Goal: Task Accomplishment & Management: Complete application form

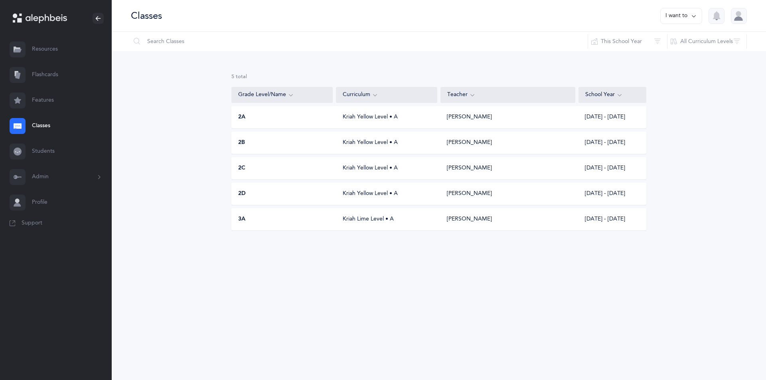
click at [344, 226] on div "3A Kriah Lime Level • A [PERSON_NAME] [DATE] - [DATE]" at bounding box center [438, 219] width 415 height 22
click at [344, 226] on div "Classes I want to Reset Filter This School Year All School Years This School Ye…" at bounding box center [439, 190] width 654 height 380
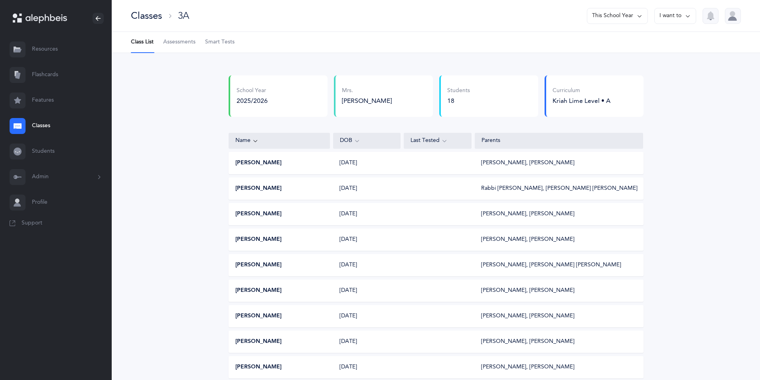
click at [156, 22] on div "Classes" at bounding box center [146, 15] width 31 height 13
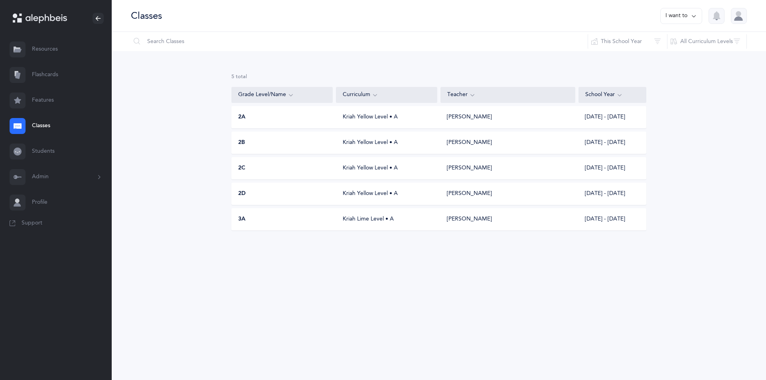
click at [669, 9] on button "I want to" at bounding box center [681, 16] width 42 height 16
click at [664, 51] on button "Add new" at bounding box center [673, 55] width 44 height 14
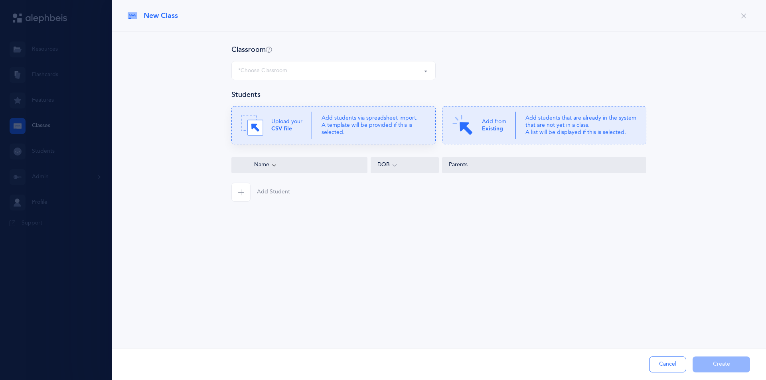
click at [289, 140] on icon at bounding box center [333, 125] width 204 height 38
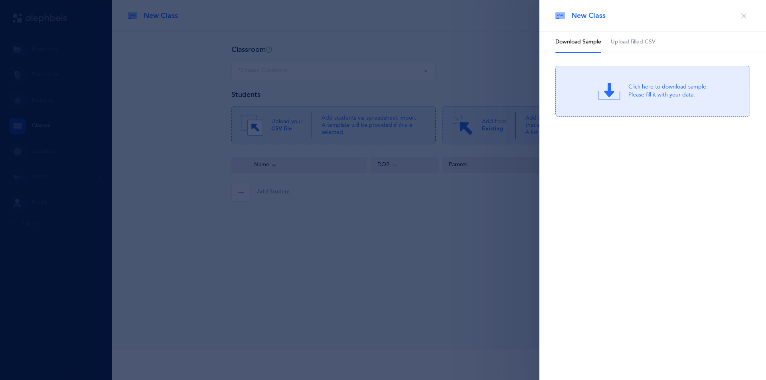
click at [631, 37] on link "Upload filled CSV" at bounding box center [633, 42] width 45 height 21
click at [638, 86] on div "Drag & drop to upload" at bounding box center [668, 86] width 76 height 10
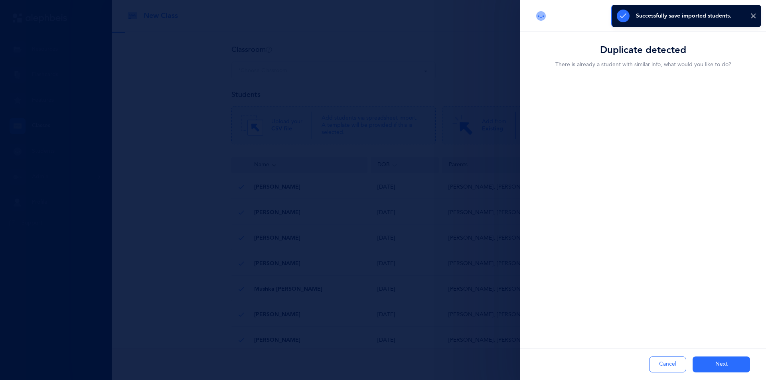
click at [654, 305] on div "Duplicate detected There is already a student with similar info, what would you…" at bounding box center [643, 190] width 246 height 380
click at [556, 137] on div "Merge with" at bounding box center [563, 135] width 37 height 8
click at [0, 0] on input "Merge with" at bounding box center [0, 0] width 0 height 0
click at [544, 136] on label "Merge with" at bounding box center [582, 135] width 81 height 26
click at [0, 0] on input "Merge with" at bounding box center [0, 0] width 0 height 0
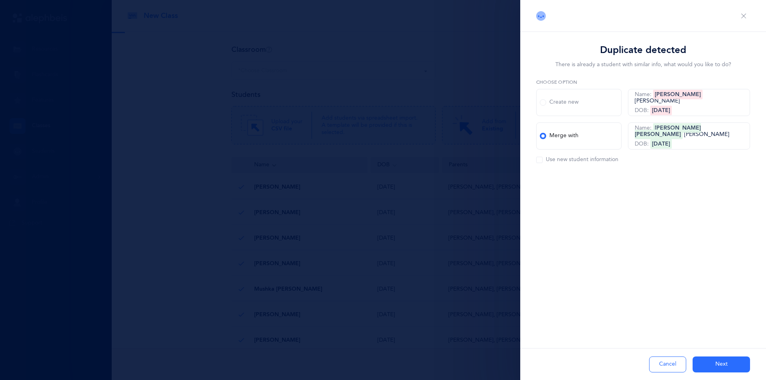
click at [551, 133] on div "Merge with" at bounding box center [559, 136] width 39 height 8
click at [0, 0] on input "Merge with" at bounding box center [0, 0] width 0 height 0
click at [713, 359] on button "Next" at bounding box center [721, 365] width 57 height 16
click at [626, 177] on div "Duplicate detected There is already a student with similar info, what would you…" at bounding box center [643, 123] width 246 height 183
click at [709, 364] on button "Next" at bounding box center [721, 365] width 57 height 16
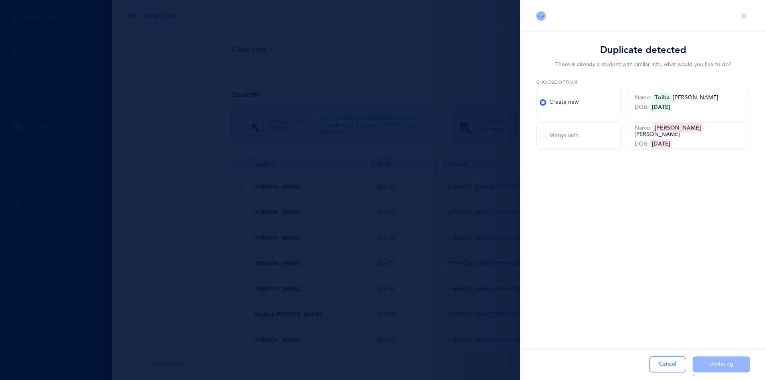
click at [555, 287] on div "New Class Download Sample Upload filled CSV Click here to download sample. Plea…" at bounding box center [653, 190] width 227 height 380
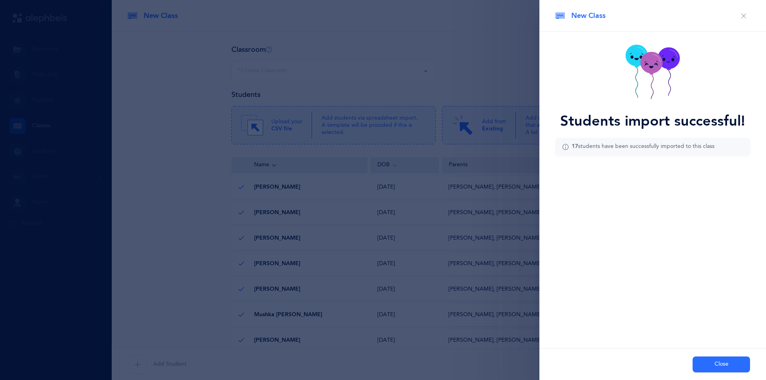
click at [686, 294] on div "New Class Download Sample Upload filled CSV Click here to download sample. Plea…" at bounding box center [653, 190] width 227 height 380
click at [712, 363] on button "Close" at bounding box center [721, 365] width 57 height 16
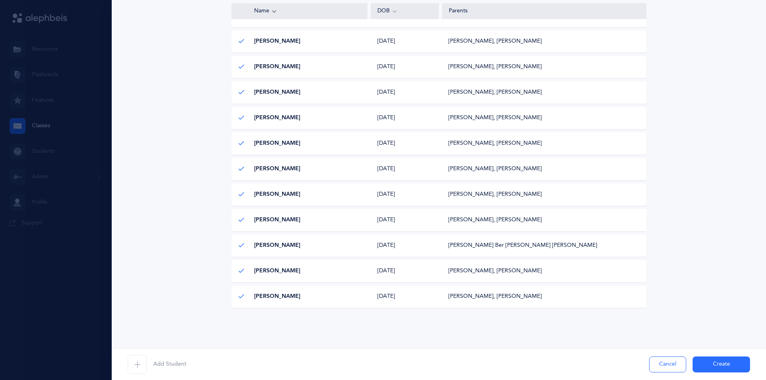
scroll to position [300, 0]
click at [710, 362] on button "Create" at bounding box center [721, 365] width 57 height 16
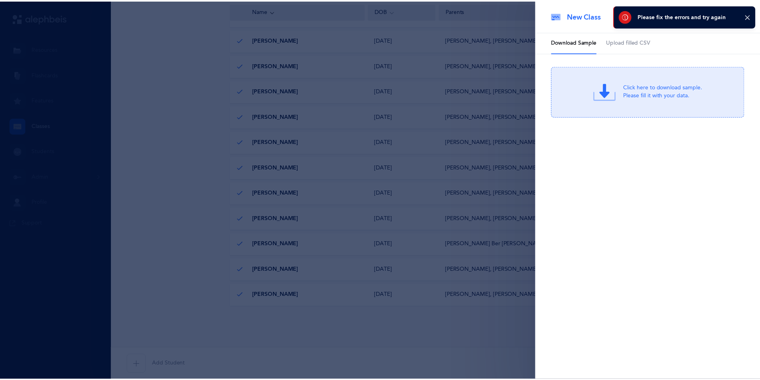
scroll to position [0, 0]
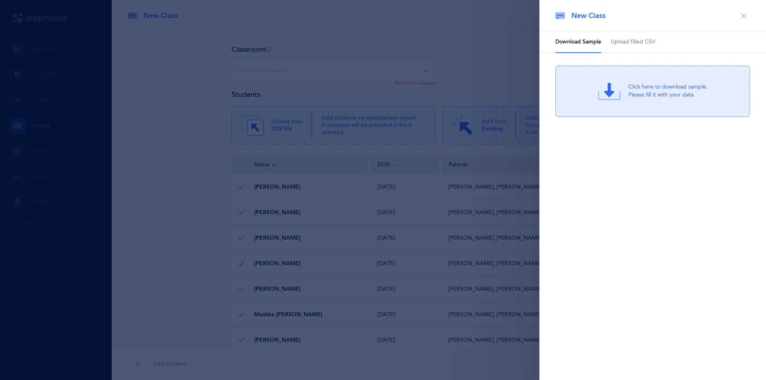
click at [744, 17] on icon "button" at bounding box center [744, 16] width 6 height 6
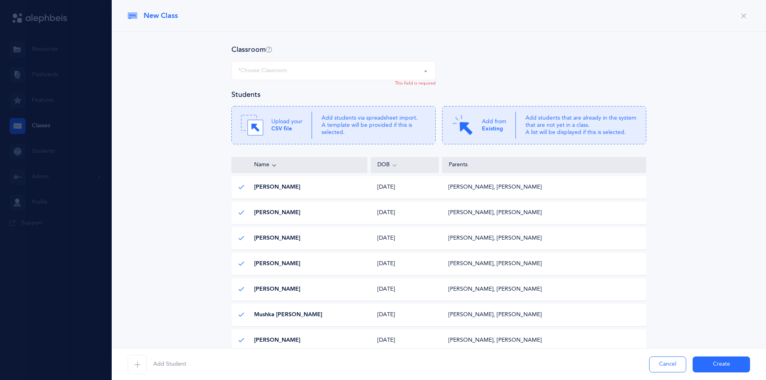
click at [416, 69] on div "*Choose Classroom" at bounding box center [333, 71] width 191 height 14
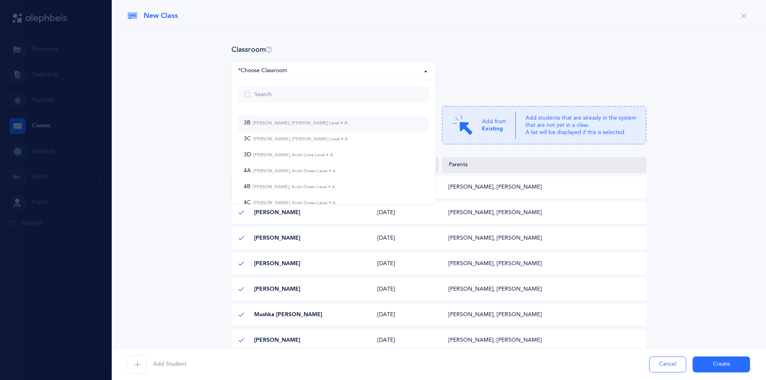
click at [306, 126] on span "3B [PERSON_NAME], [PERSON_NAME] Level • A" at bounding box center [296, 123] width 104 height 7
select select "941"
click at [298, 125] on p "Upload your CSV file" at bounding box center [286, 125] width 31 height 14
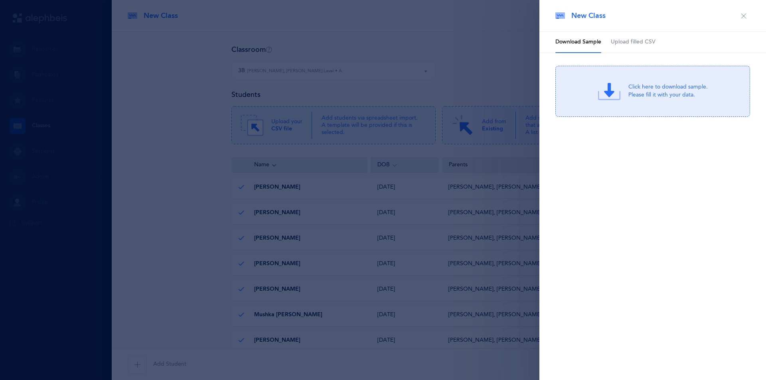
click at [741, 16] on icon "button" at bounding box center [744, 16] width 6 height 6
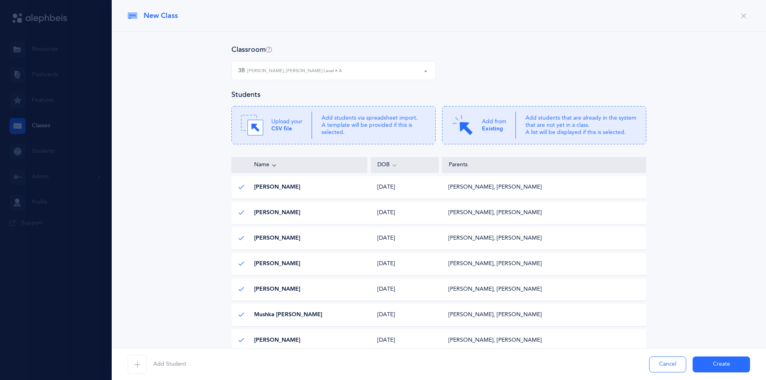
click at [706, 366] on button "Create" at bounding box center [721, 365] width 57 height 16
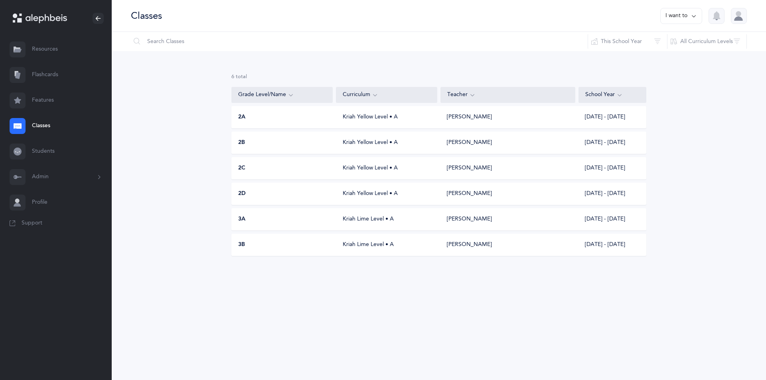
click at [678, 9] on button "I want to" at bounding box center [681, 16] width 42 height 16
click at [666, 53] on button "Add new" at bounding box center [673, 55] width 44 height 14
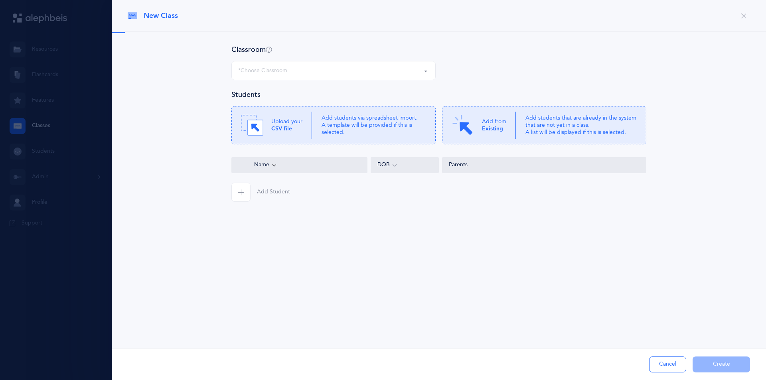
click at [385, 70] on div "*Choose Classroom" at bounding box center [333, 71] width 191 height 14
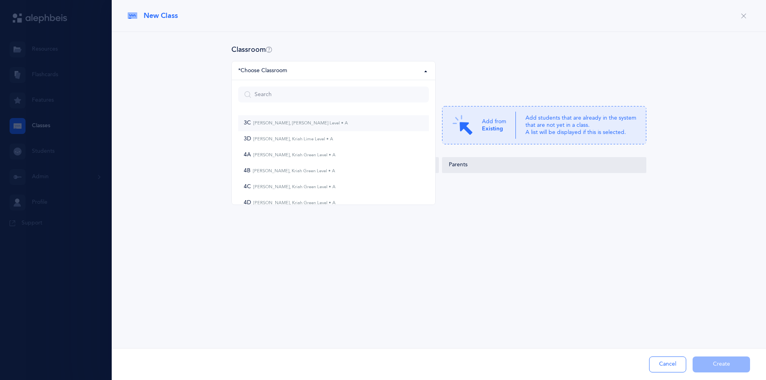
click at [283, 128] on link "3C [PERSON_NAME], [PERSON_NAME] Level • A" at bounding box center [333, 123] width 191 height 16
select select "942"
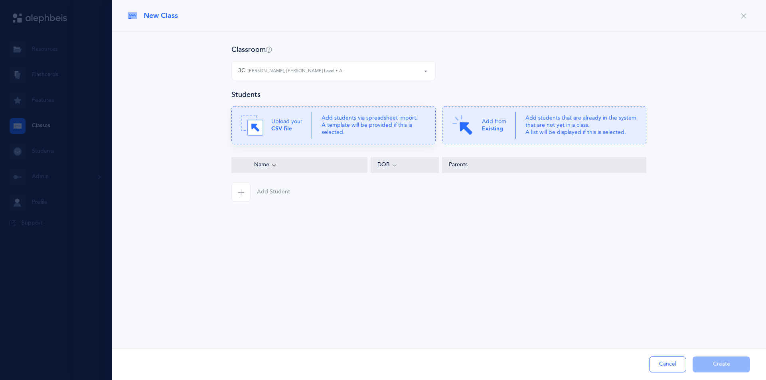
click at [382, 133] on p "Add students via spreadsheet import. A template will be provided if this is sel…" at bounding box center [374, 126] width 105 height 22
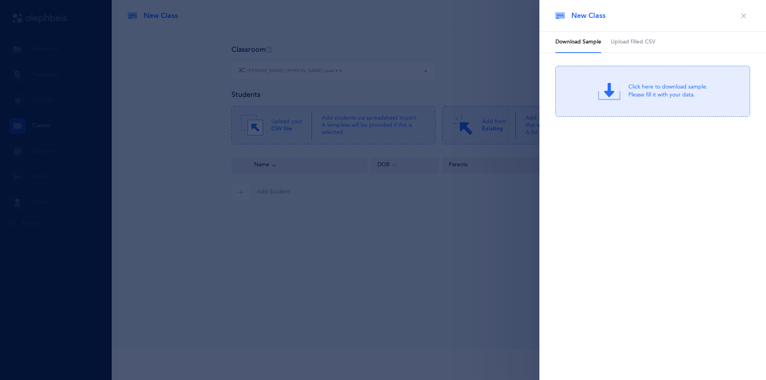
click at [623, 42] on span "Upload filled CSV" at bounding box center [633, 42] width 45 height 8
click at [612, 97] on icon at bounding box center [614, 94] width 16 height 16
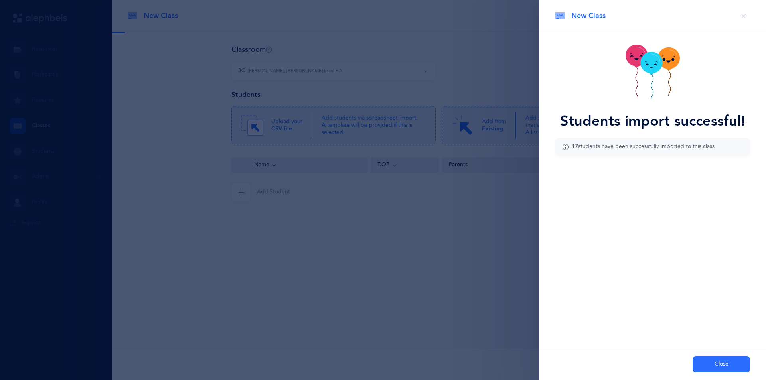
click at [717, 371] on button "Close" at bounding box center [721, 365] width 57 height 16
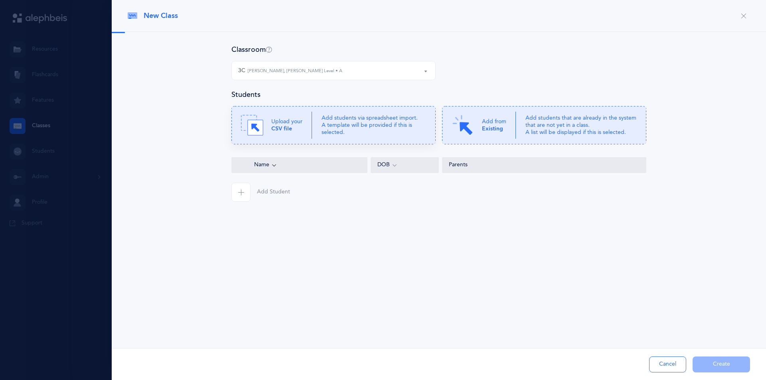
click at [372, 120] on p "Add students via spreadsheet import. A template will be provided if this is sel…" at bounding box center [374, 126] width 105 height 22
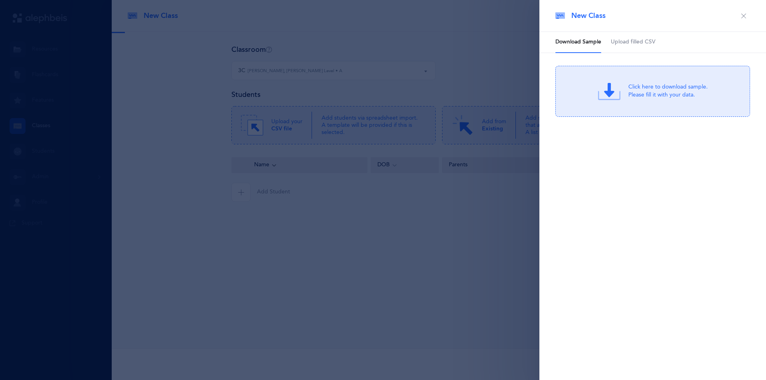
click at [629, 38] on link "Upload filled CSV" at bounding box center [633, 42] width 45 height 21
click at [621, 87] on icon at bounding box center [614, 94] width 16 height 16
click at [625, 103] on div "Drag & drop to upload or Click Here to choose a file Drag & drop to upload Proc…" at bounding box center [652, 91] width 195 height 51
click at [740, 16] on button "button" at bounding box center [743, 16] width 13 height 13
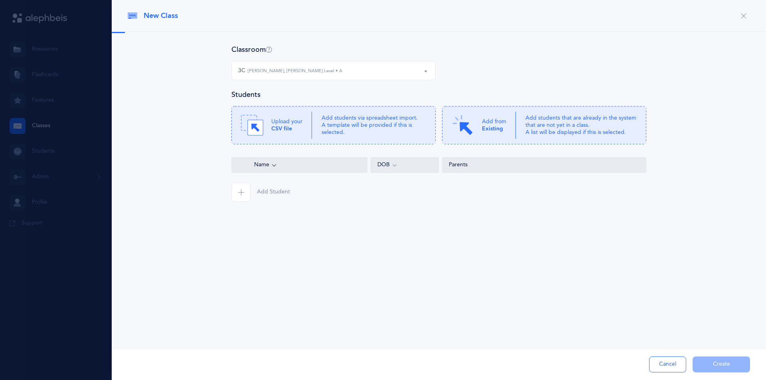
drag, startPoint x: 750, startPoint y: 12, endPoint x: 745, endPoint y: 15, distance: 5.5
click at [750, 12] on div "New Class" at bounding box center [439, 16] width 654 height 32
click at [745, 15] on icon "button" at bounding box center [744, 16] width 6 height 6
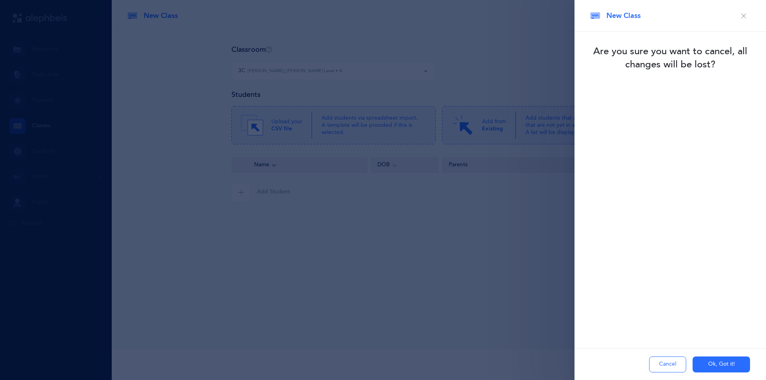
click at [719, 364] on button "Ok, Got it!" at bounding box center [721, 365] width 57 height 16
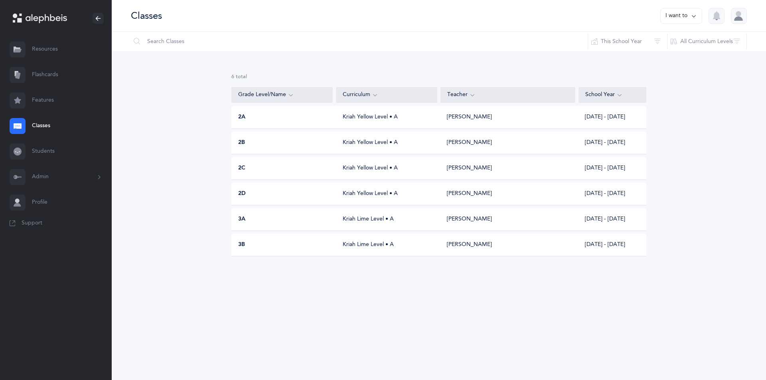
click at [676, 13] on button "I want to" at bounding box center [681, 16] width 42 height 16
click at [666, 52] on button "Add new" at bounding box center [673, 55] width 44 height 14
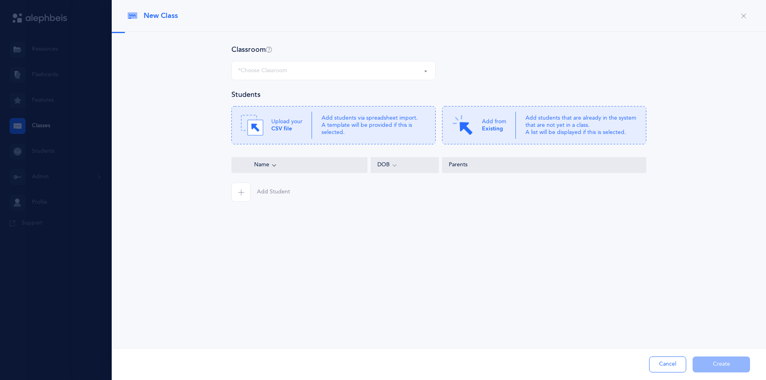
click at [363, 75] on div "*Choose Classroom" at bounding box center [333, 71] width 191 height 14
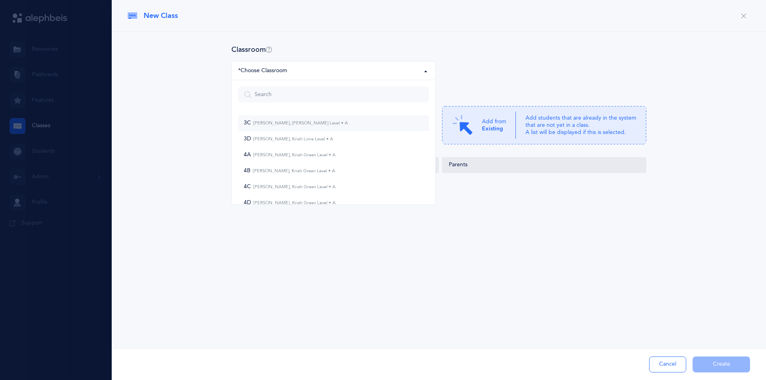
click at [302, 126] on span "3C [PERSON_NAME], [PERSON_NAME] Level • A" at bounding box center [296, 123] width 104 height 7
select select "942"
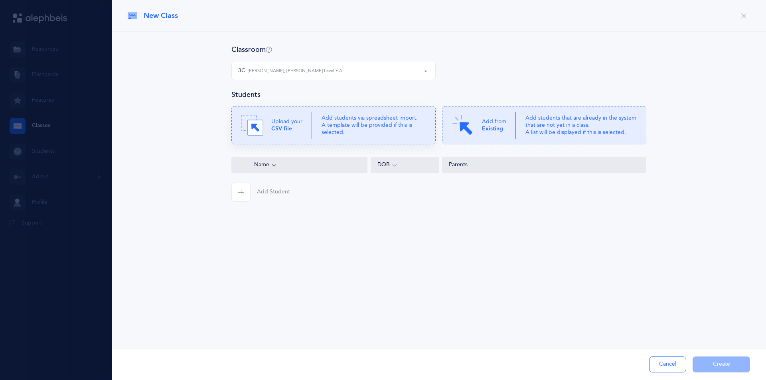
click at [402, 122] on p "Add students via spreadsheet import. A template will be provided if this is sel…" at bounding box center [374, 126] width 105 height 22
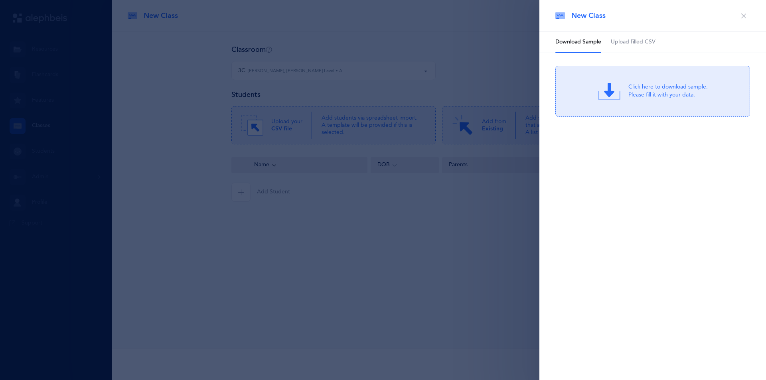
click at [625, 37] on link "Upload filled CSV" at bounding box center [633, 42] width 45 height 21
click at [611, 96] on icon at bounding box center [614, 94] width 16 height 16
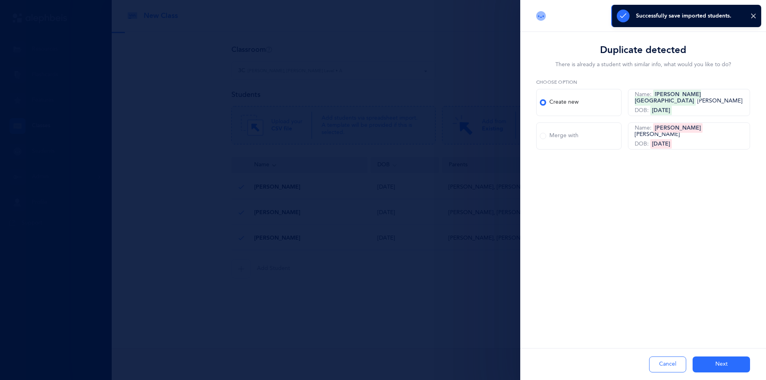
click at [552, 136] on div "Merge with" at bounding box center [559, 136] width 39 height 8
click at [0, 0] on input "Merge with" at bounding box center [0, 0] width 0 height 0
click at [713, 366] on button "Next" at bounding box center [721, 365] width 57 height 16
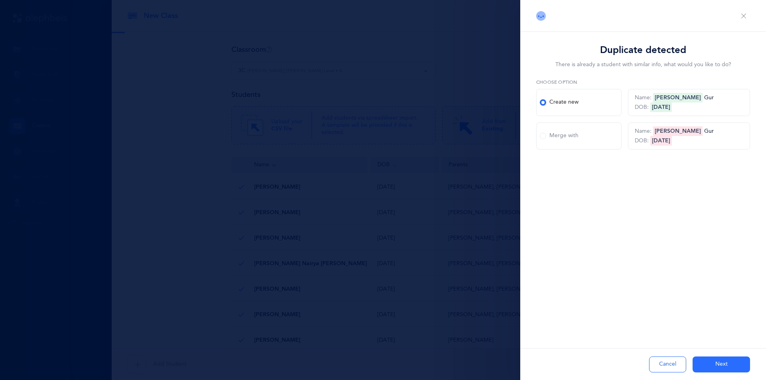
click at [713, 367] on button "Next" at bounding box center [721, 365] width 57 height 16
click at [543, 138] on span at bounding box center [543, 136] width 6 height 6
click at [0, 0] on input "Merge with" at bounding box center [0, 0] width 0 height 0
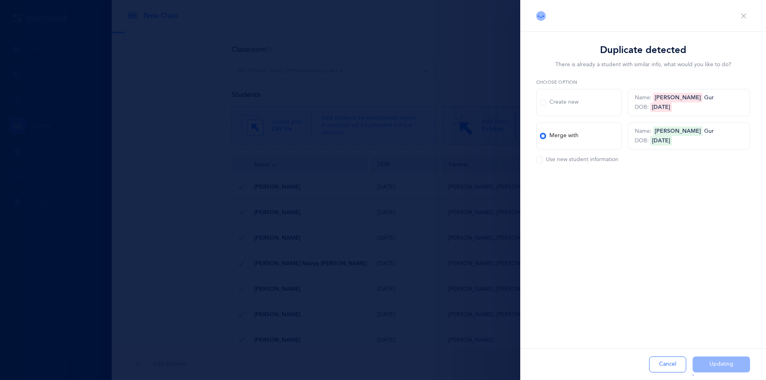
click at [711, 364] on button "Close" at bounding box center [721, 365] width 57 height 16
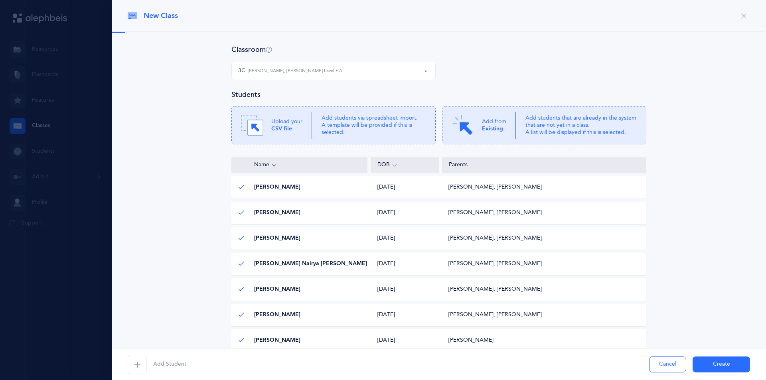
click at [711, 365] on button "Create" at bounding box center [721, 365] width 57 height 16
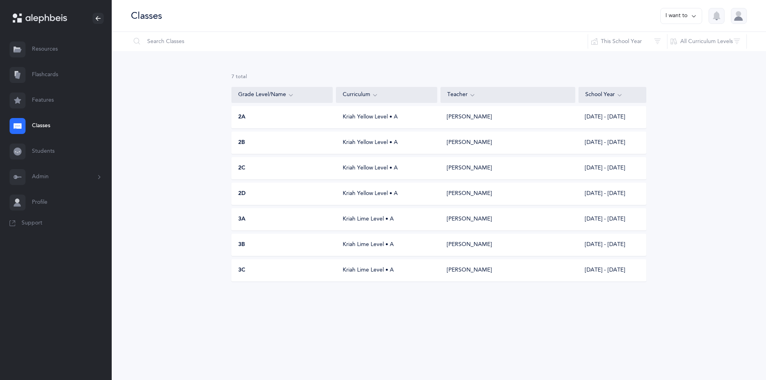
click at [672, 13] on button "I want to" at bounding box center [681, 16] width 42 height 16
click at [666, 53] on button "Add new" at bounding box center [673, 55] width 44 height 14
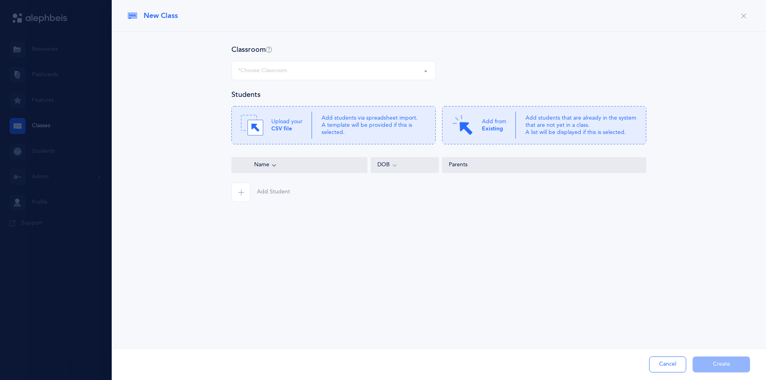
click at [324, 75] on div "*Choose Classroom" at bounding box center [333, 71] width 191 height 14
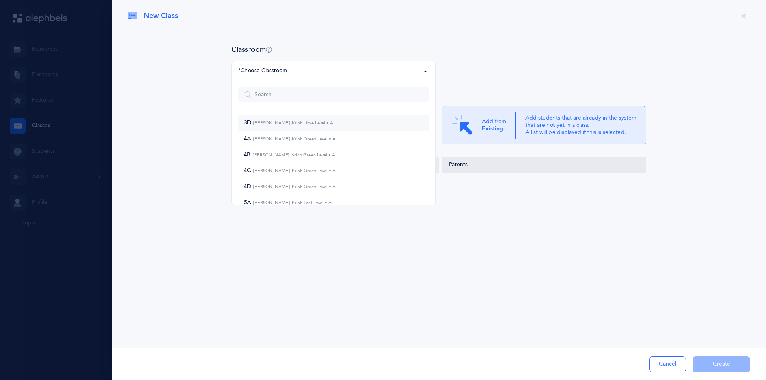
click at [278, 124] on small "[PERSON_NAME], Kriah Lime Level • A" at bounding box center [292, 123] width 82 height 5
select select "943"
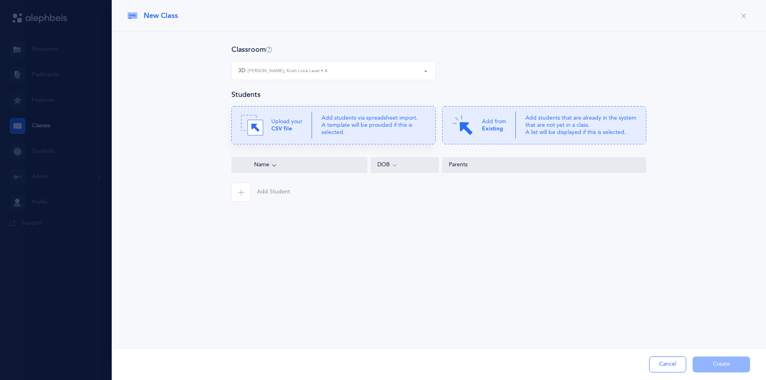
click at [358, 126] on p "Add students via spreadsheet import. A template will be provided if this is sel…" at bounding box center [374, 126] width 105 height 22
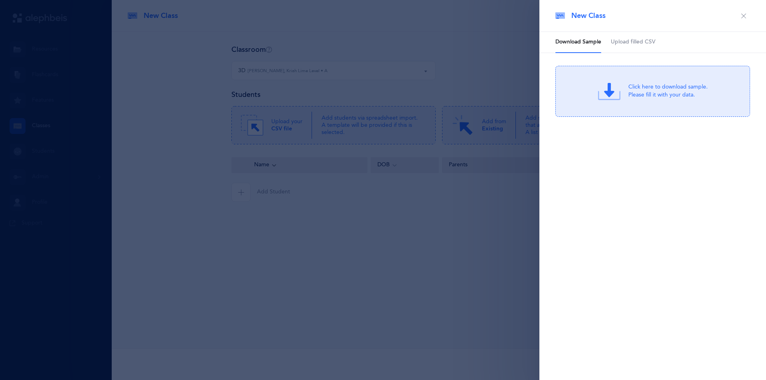
click at [637, 45] on span "Upload filled CSV" at bounding box center [633, 42] width 45 height 8
click at [642, 91] on div "Drag & drop to upload or Click Here to choose a file" at bounding box center [668, 91] width 76 height 20
click at [502, 275] on div at bounding box center [383, 190] width 766 height 380
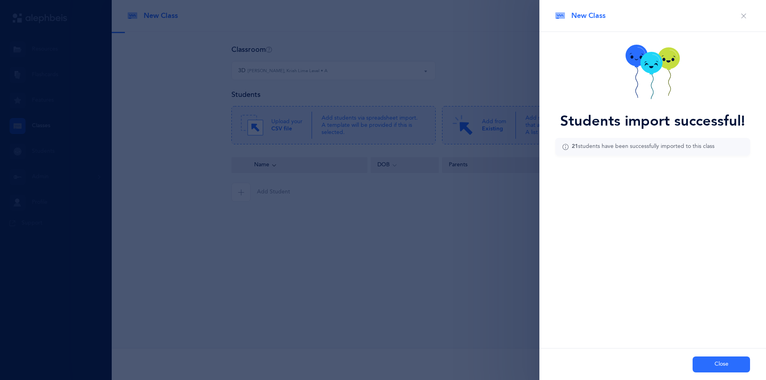
click at [565, 254] on div "New Class Download Sample Upload filled CSV Click here to download sample. Plea…" at bounding box center [653, 190] width 227 height 380
click at [708, 363] on button "Close" at bounding box center [721, 365] width 57 height 16
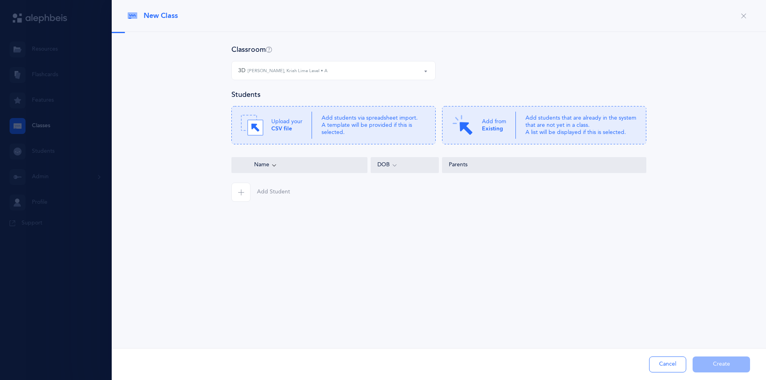
click at [671, 365] on button "Cancel" at bounding box center [667, 365] width 37 height 16
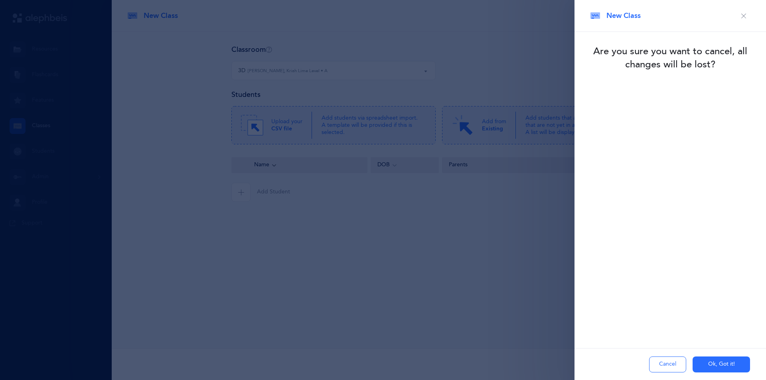
click at [713, 366] on button "Ok, Got it!" at bounding box center [721, 365] width 57 height 16
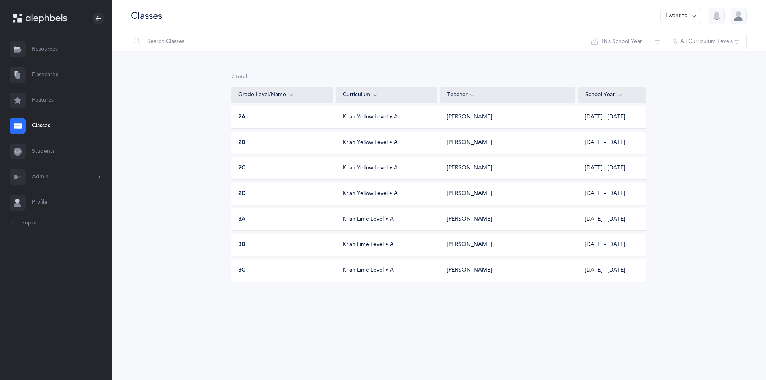
click at [674, 16] on button "I want to" at bounding box center [681, 16] width 42 height 16
click at [663, 56] on button "Add new" at bounding box center [673, 55] width 44 height 14
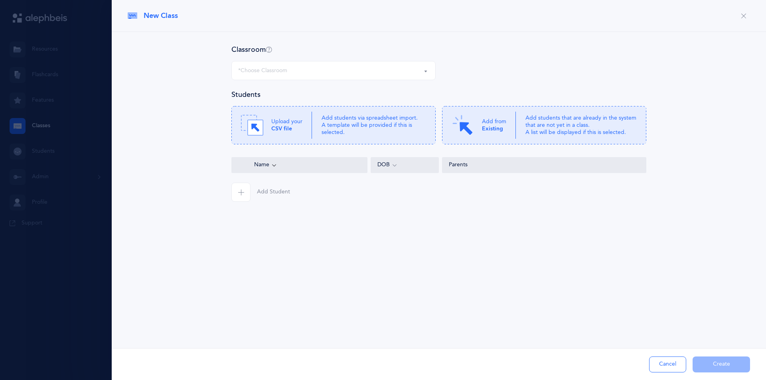
click at [356, 74] on div "*Choose Classroom" at bounding box center [333, 71] width 191 height 14
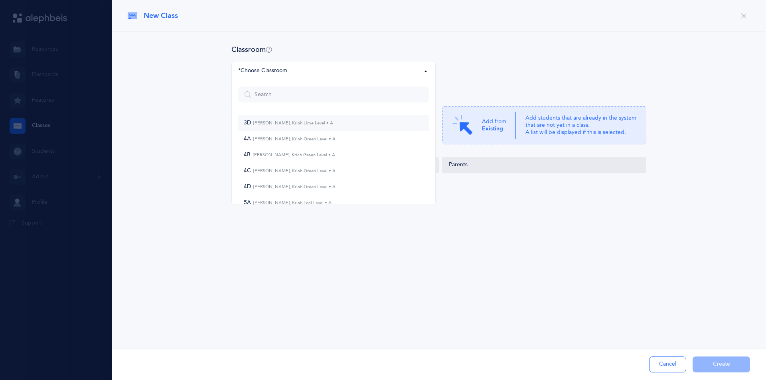
click at [306, 121] on small "[PERSON_NAME], Kriah Lime Level • A" at bounding box center [292, 123] width 82 height 5
select select "943"
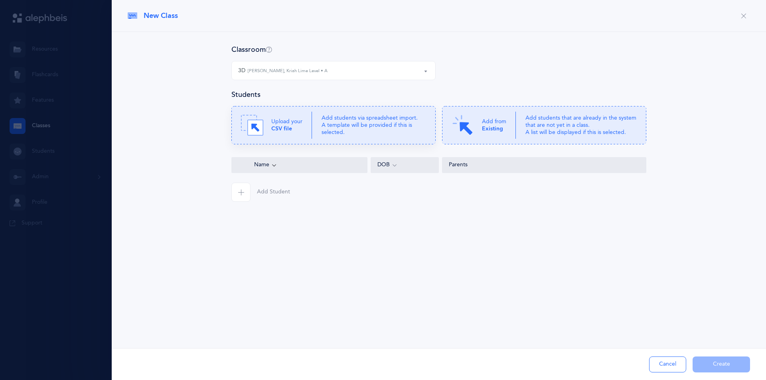
click at [338, 128] on p "Add students via spreadsheet import. A template will be provided if this is sel…" at bounding box center [374, 126] width 105 height 22
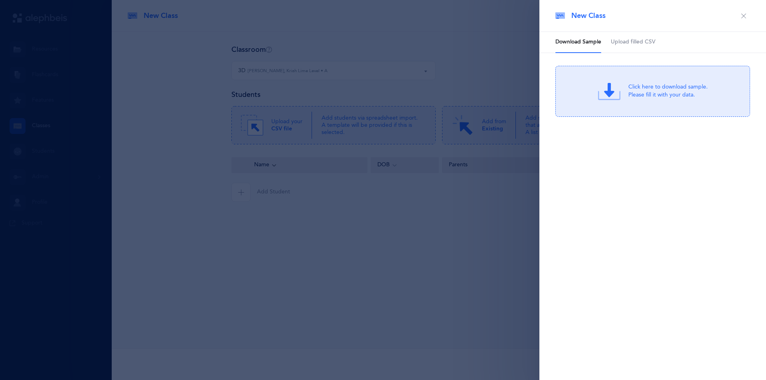
click at [634, 45] on span "Upload filled CSV" at bounding box center [633, 42] width 45 height 8
click at [668, 93] on div "Drag & drop to upload or Click Here to choose a file" at bounding box center [668, 91] width 76 height 20
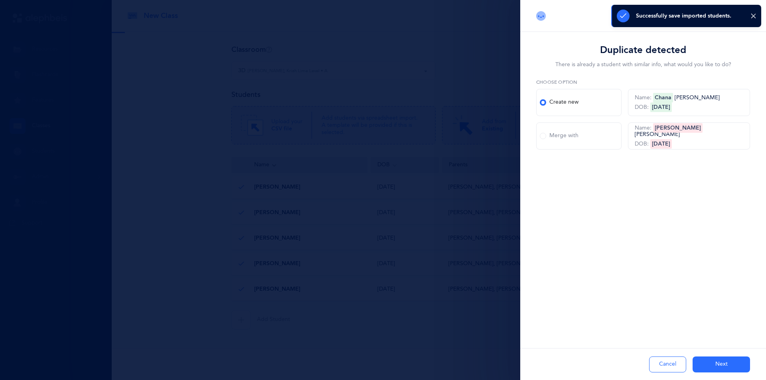
click at [561, 142] on label "Merge with" at bounding box center [578, 136] width 85 height 27
click at [0, 0] on input "Merge with" at bounding box center [0, 0] width 0 height 0
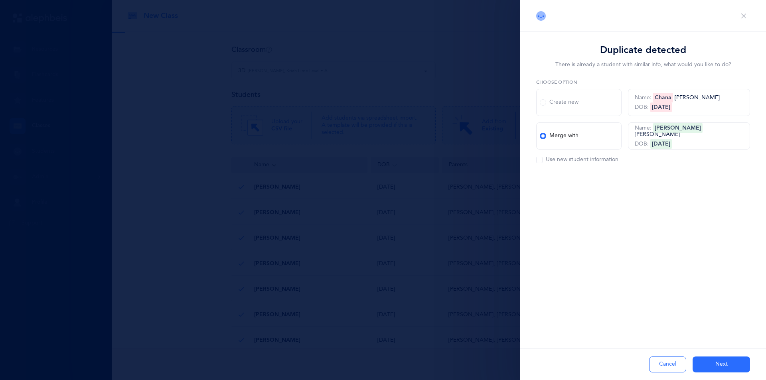
click at [713, 362] on button "Next" at bounding box center [721, 365] width 57 height 16
click at [568, 142] on label "Merge with" at bounding box center [578, 136] width 85 height 27
click at [0, 0] on input "Merge with" at bounding box center [0, 0] width 0 height 0
click at [568, 142] on label "Merge with" at bounding box center [578, 136] width 85 height 27
click at [0, 0] on input "Merge with" at bounding box center [0, 0] width 0 height 0
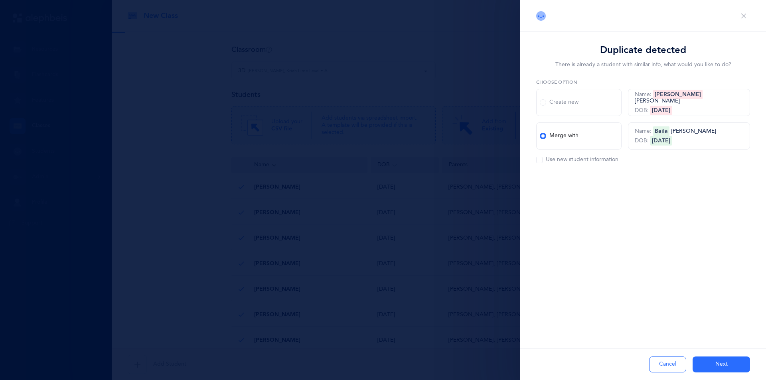
click at [717, 365] on button "Next" at bounding box center [721, 365] width 57 height 16
click at [709, 362] on button "Next" at bounding box center [721, 365] width 57 height 16
click at [709, 362] on div "Cancel Next" at bounding box center [643, 364] width 246 height 32
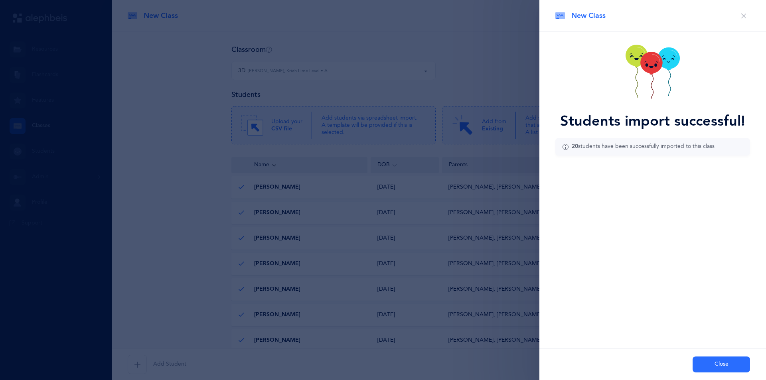
click at [712, 362] on button "Close" at bounding box center [721, 365] width 57 height 16
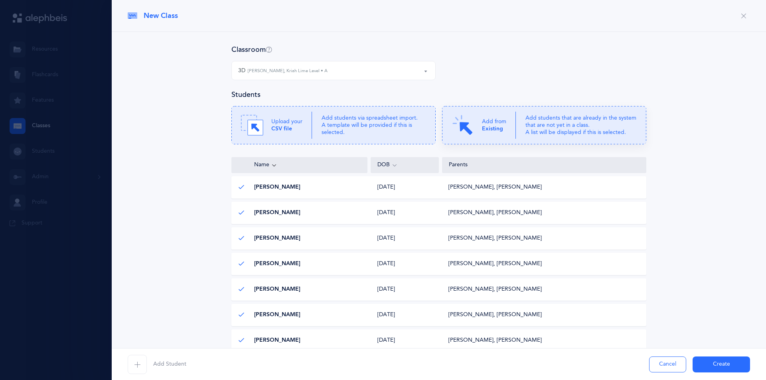
click at [493, 132] on b "Existing" at bounding box center [492, 129] width 21 height 6
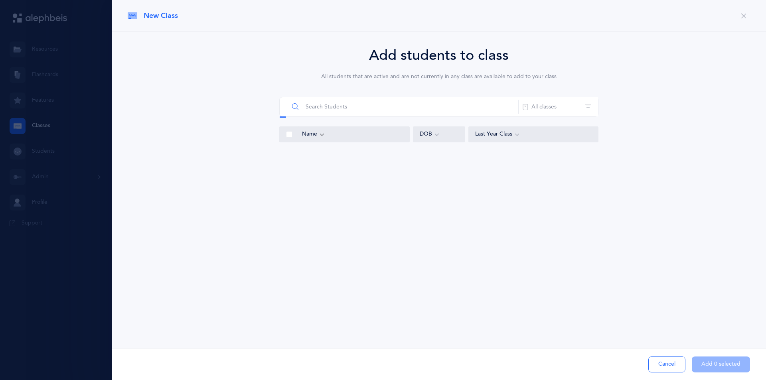
click at [417, 112] on input "text" at bounding box center [404, 106] width 230 height 19
type input "Necham"
click at [289, 156] on span at bounding box center [289, 157] width 6 height 6
click at [0, 0] on input "checkbox" at bounding box center [0, 0] width 0 height 0
click at [711, 364] on button "Add 1 selected" at bounding box center [721, 365] width 58 height 16
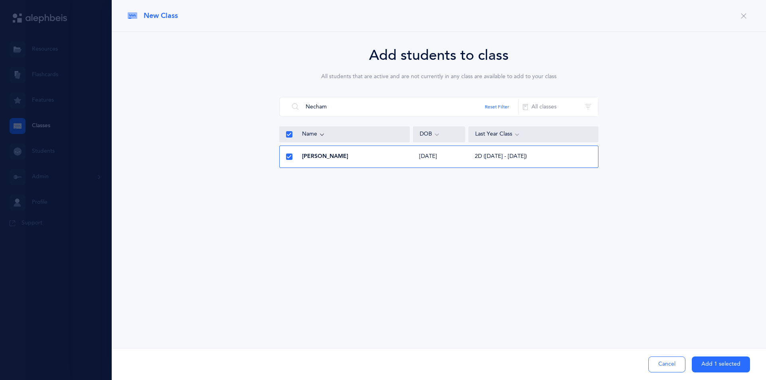
click at [0, 0] on button "Create" at bounding box center [0, 0] width 0 height 0
click at [0, 0] on div "Classroom 3D 4A 4B 4C 4D 5A 5B 5C 1A G 1a B 1b G 1B Boys 1C G 1c B 1d B 1d G 1e…" at bounding box center [0, 0] width 0 height 0
click at [0, 0] on div "Add Student Cancel Create" at bounding box center [0, 0] width 0 height 0
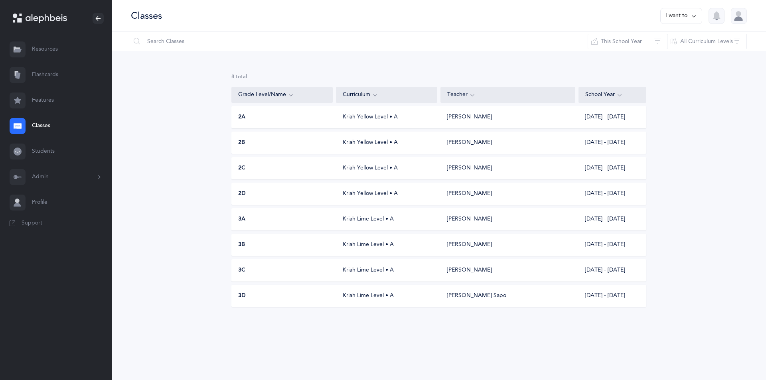
click at [358, 298] on div "Kriah Lime Level • A" at bounding box center [386, 296] width 101 height 8
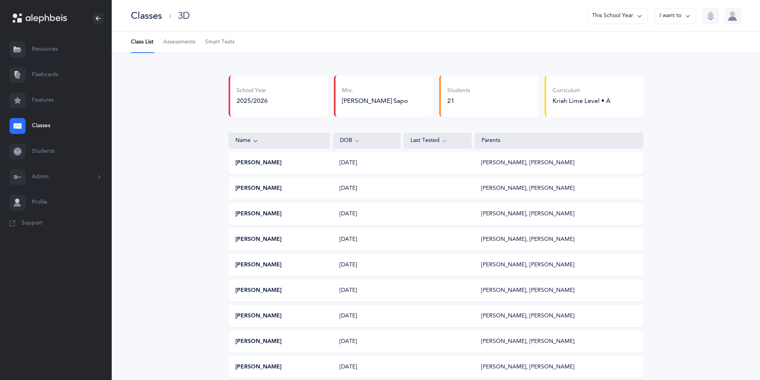
click at [150, 17] on div "Classes" at bounding box center [146, 15] width 31 height 13
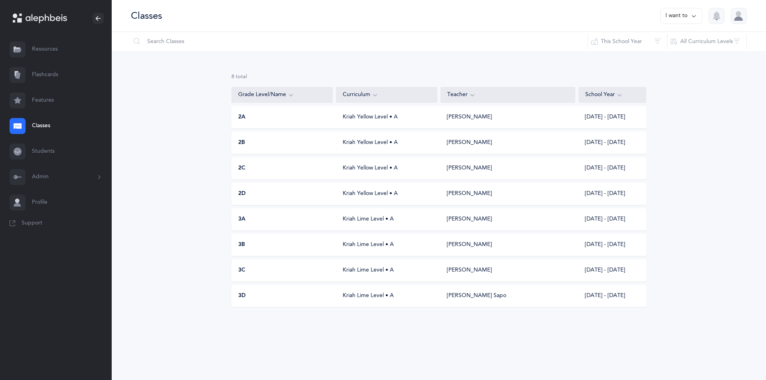
click at [671, 13] on button "I want to" at bounding box center [681, 16] width 42 height 16
click at [661, 55] on button "Add new" at bounding box center [673, 55] width 44 height 14
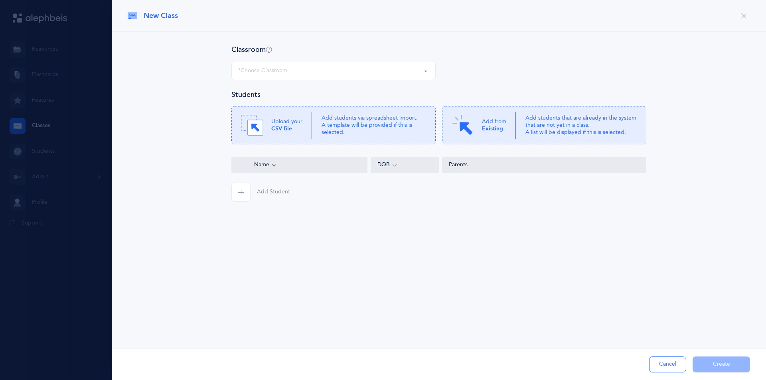
click at [411, 72] on div "*Choose Classroom" at bounding box center [333, 71] width 191 height 14
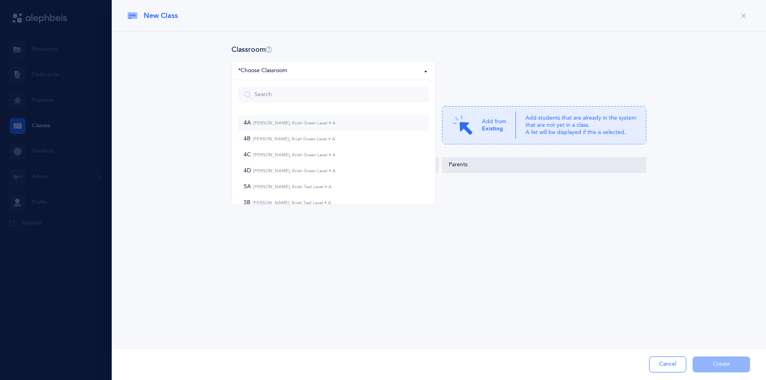
click at [322, 126] on span "4A [PERSON_NAME], Kriah Green Level • A" at bounding box center [290, 123] width 92 height 7
select select "1067"
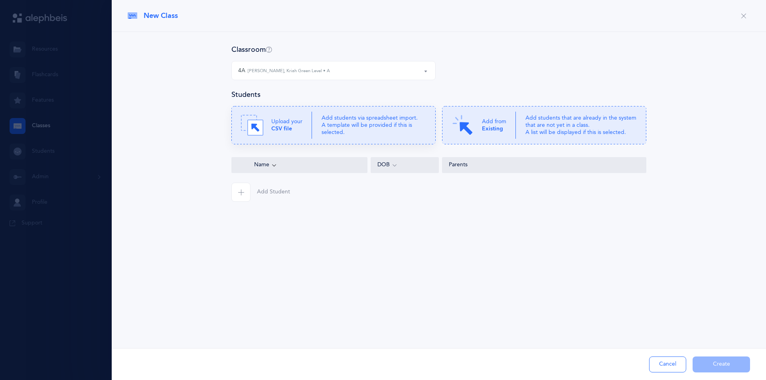
click at [354, 120] on p "Add students via spreadsheet import. A template will be provided if this is sel…" at bounding box center [374, 126] width 105 height 22
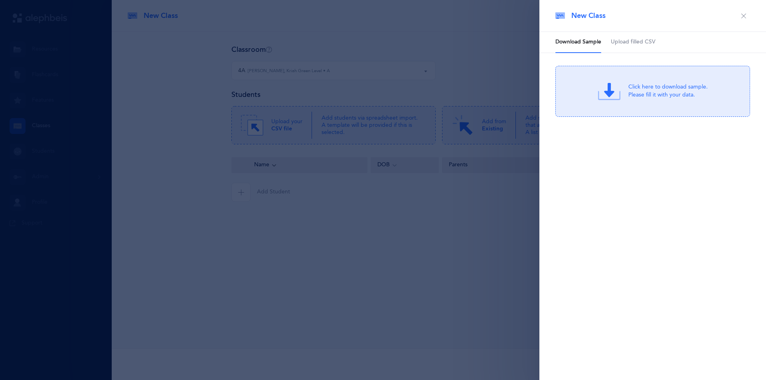
click at [652, 44] on span "Upload filled CSV" at bounding box center [633, 42] width 45 height 8
click at [639, 85] on div "Drag & drop to upload" at bounding box center [668, 86] width 76 height 10
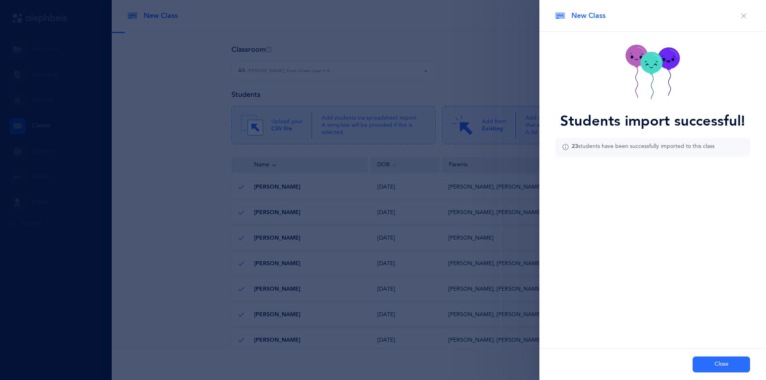
click at [709, 363] on button "Close" at bounding box center [721, 365] width 57 height 16
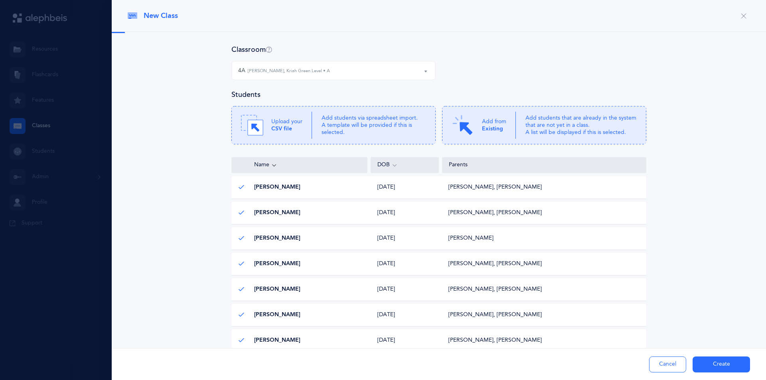
click at [664, 362] on button "Cancel" at bounding box center [667, 365] width 37 height 16
click at [0, 0] on button "Ok, Got it!" at bounding box center [0, 0] width 0 height 0
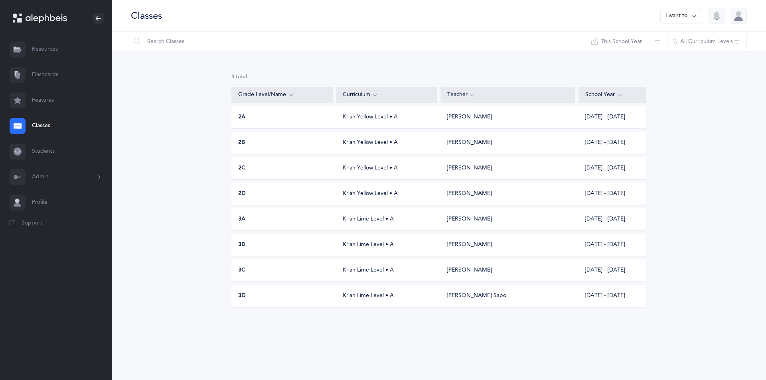
click at [663, 14] on button "I want to" at bounding box center [681, 16] width 42 height 16
click at [665, 53] on button "Add new" at bounding box center [673, 55] width 44 height 14
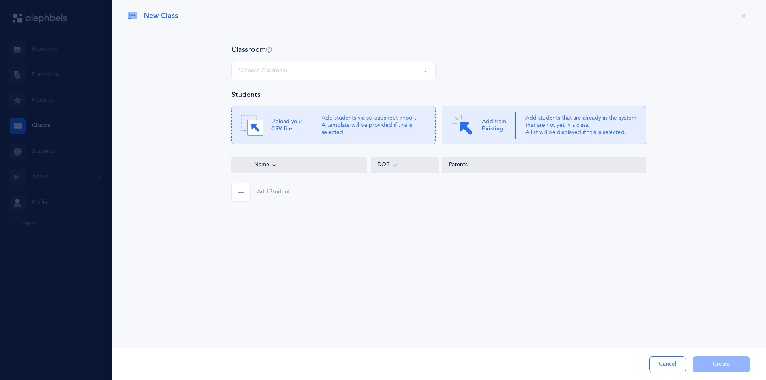
click at [380, 71] on div "*Choose Classroom" at bounding box center [333, 71] width 191 height 14
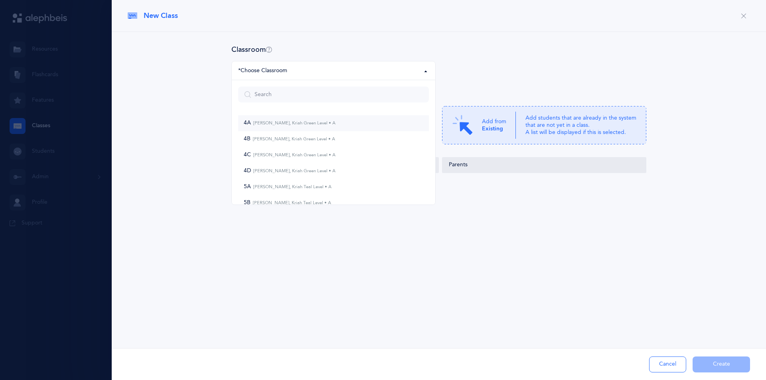
click at [302, 122] on small "[PERSON_NAME], Kriah Green Level • A" at bounding box center [293, 123] width 85 height 5
select select "1067"
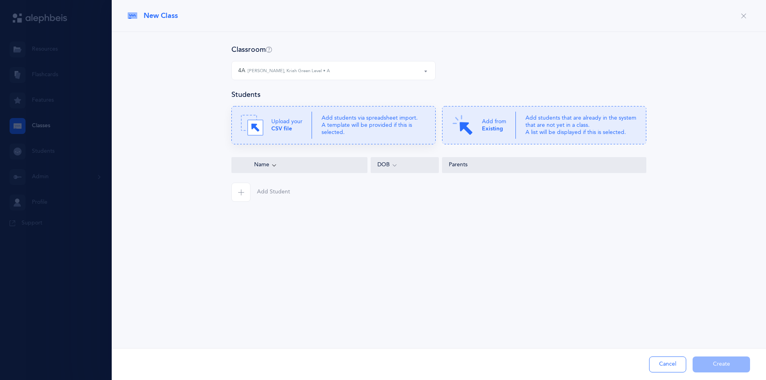
click at [389, 122] on p "Add students via spreadsheet import. A template will be provided if this is sel…" at bounding box center [374, 126] width 105 height 22
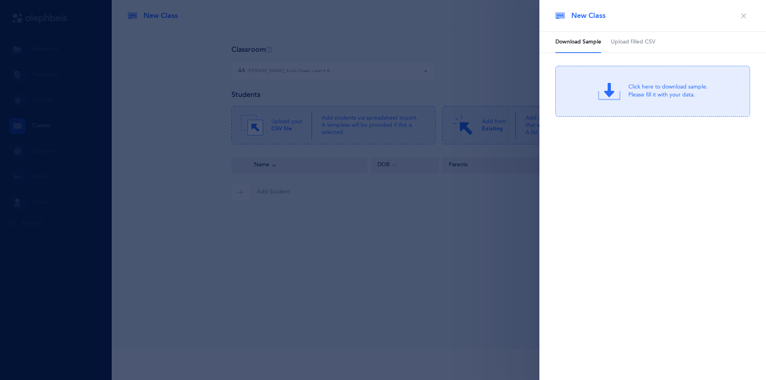
click at [643, 43] on span "Upload filled CSV" at bounding box center [633, 42] width 45 height 8
click at [627, 98] on div "Drag & drop to upload or Click Here to choose a file" at bounding box center [653, 91] width 107 height 22
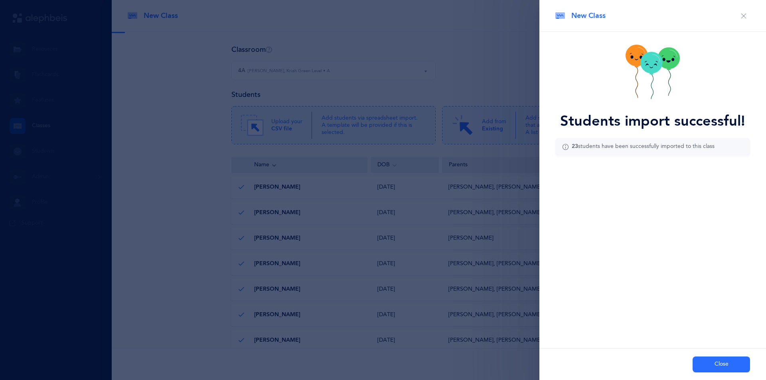
click at [715, 364] on button "Close" at bounding box center [721, 365] width 57 height 16
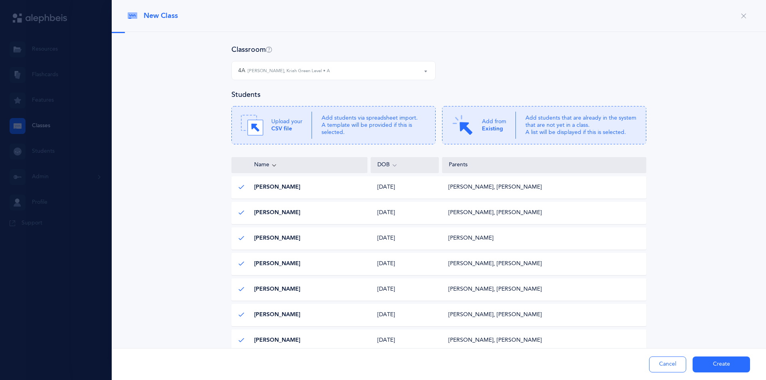
scroll to position [98, 0]
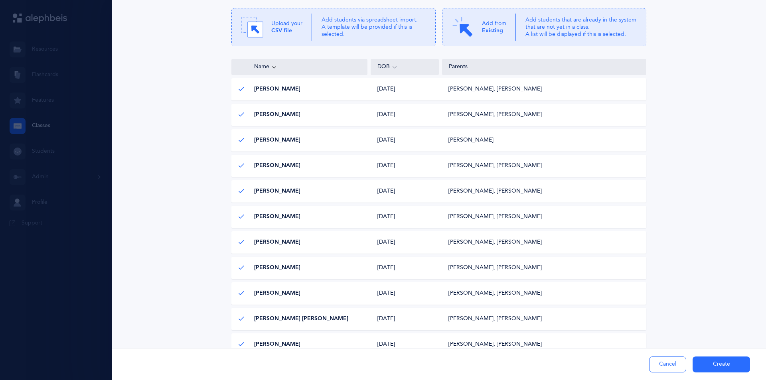
click at [683, 239] on div "Classroom 4A 4B 4C 4D 5A 5B 5C 1A G 1a B 1b G 1B Boys 1C G 1c B 1d B 1d G 1e B …" at bounding box center [439, 242] width 623 height 591
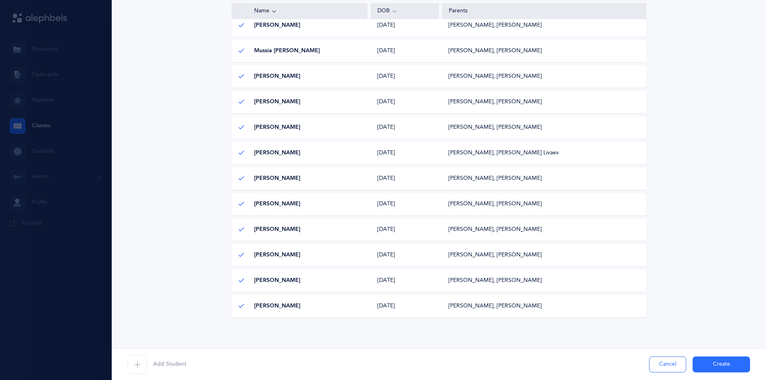
scroll to position [454, 0]
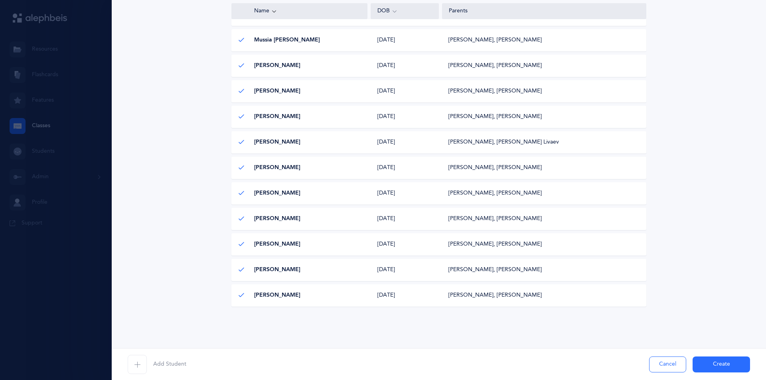
click at [713, 360] on button "Create" at bounding box center [721, 365] width 57 height 16
click at [713, 364] on div "Add Student Cancel Create" at bounding box center [439, 364] width 654 height 32
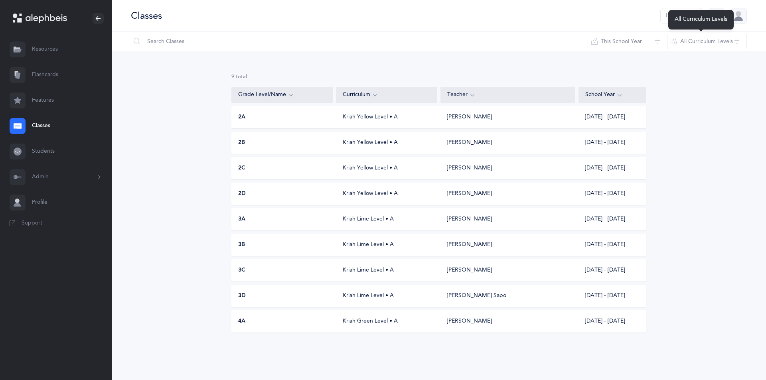
click at [682, 22] on div "All Curriculum Levels" at bounding box center [700, 20] width 65 height 20
click at [674, 13] on button "I want to" at bounding box center [681, 16] width 42 height 16
click at [668, 53] on button "Add new" at bounding box center [673, 55] width 44 height 14
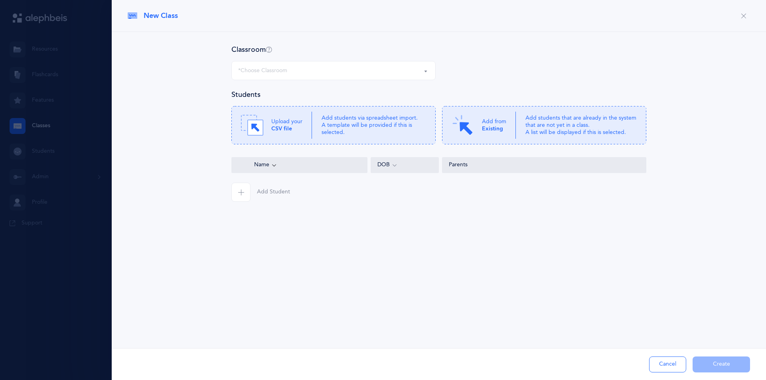
click at [408, 74] on div "*Choose Classroom" at bounding box center [333, 71] width 191 height 14
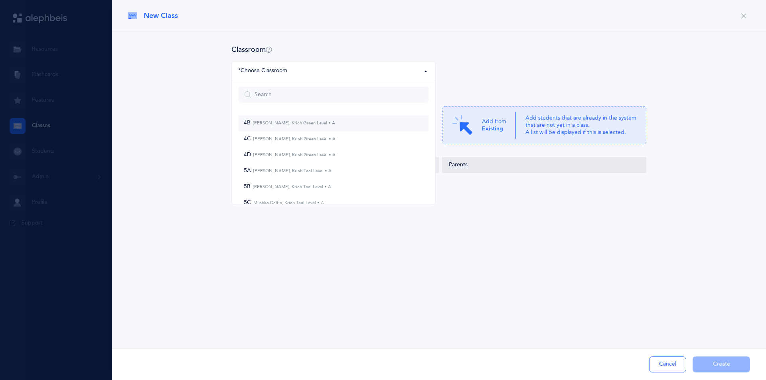
click at [337, 124] on link "4B [PERSON_NAME], Kriah Green Level • A" at bounding box center [333, 123] width 191 height 16
select select "1068"
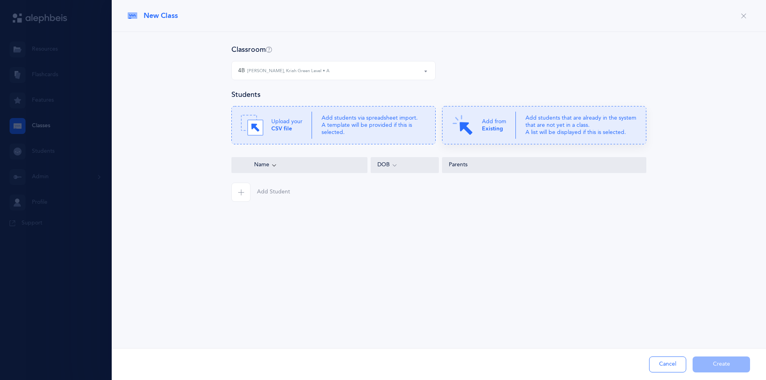
click at [489, 126] on b "Existing" at bounding box center [492, 129] width 21 height 6
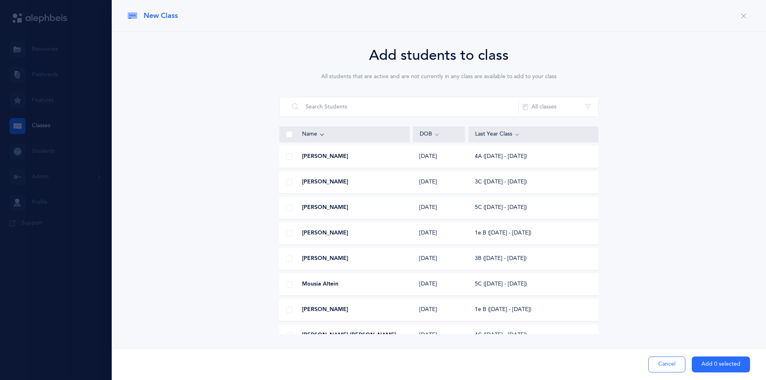
click at [742, 18] on icon "button" at bounding box center [744, 16] width 6 height 6
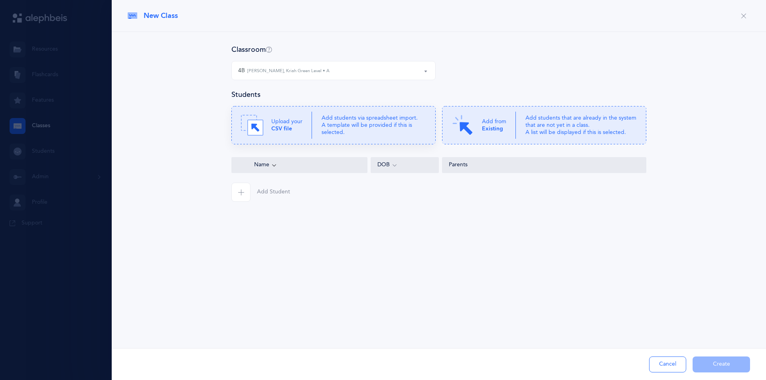
click at [352, 128] on p "Add students via spreadsheet import. A template will be provided if this is sel…" at bounding box center [374, 126] width 105 height 22
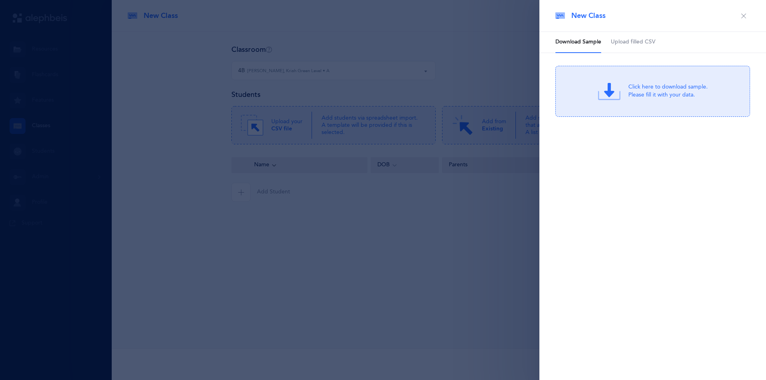
click at [616, 44] on span "Upload filled CSV" at bounding box center [633, 42] width 45 height 8
click at [617, 81] on icon at bounding box center [611, 91] width 22 height 22
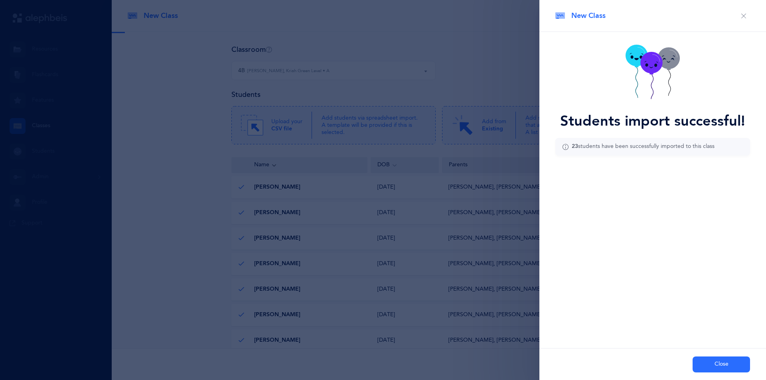
click at [715, 362] on button "Close" at bounding box center [721, 365] width 57 height 16
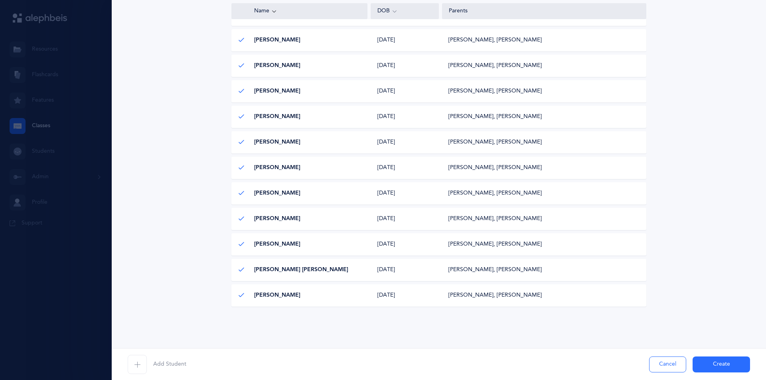
click at [713, 363] on button "Create" at bounding box center [721, 365] width 57 height 16
click at [706, 366] on div "Add Student Cancel Create" at bounding box center [439, 364] width 654 height 32
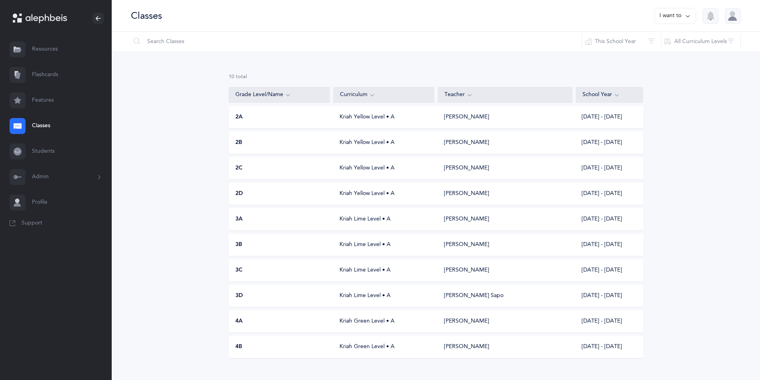
click at [678, 14] on button "I want to" at bounding box center [675, 16] width 42 height 16
click at [658, 56] on button "Add new" at bounding box center [667, 55] width 44 height 14
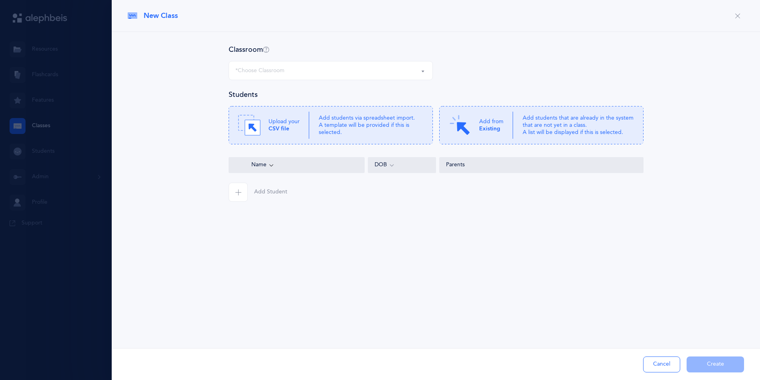
click at [373, 72] on div "*Choose Classroom" at bounding box center [330, 71] width 191 height 14
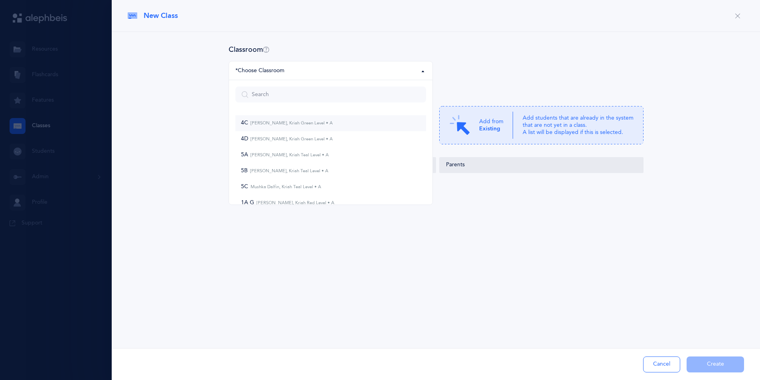
click at [285, 123] on small "[PERSON_NAME], Kriah Green Level • A" at bounding box center [290, 123] width 85 height 5
select select "1069"
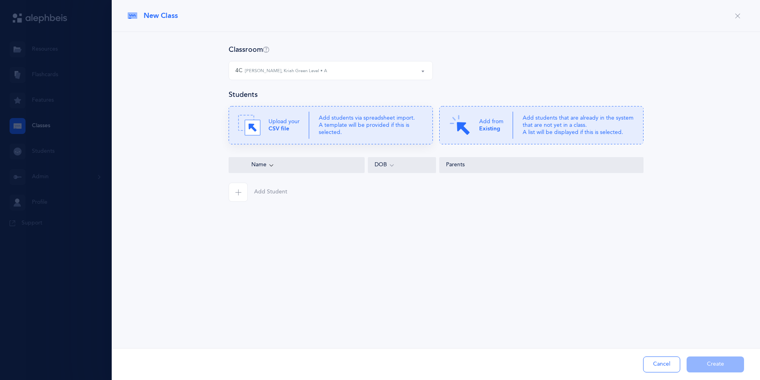
click at [373, 125] on p "Add students via spreadsheet import. A template will be provided if this is sel…" at bounding box center [371, 126] width 105 height 22
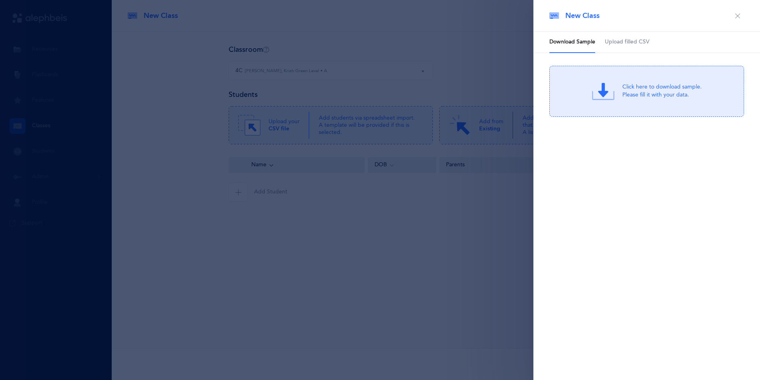
click at [643, 43] on span "Upload filled CSV" at bounding box center [627, 42] width 45 height 8
click at [628, 96] on div "or Click Here to choose a file" at bounding box center [662, 98] width 76 height 8
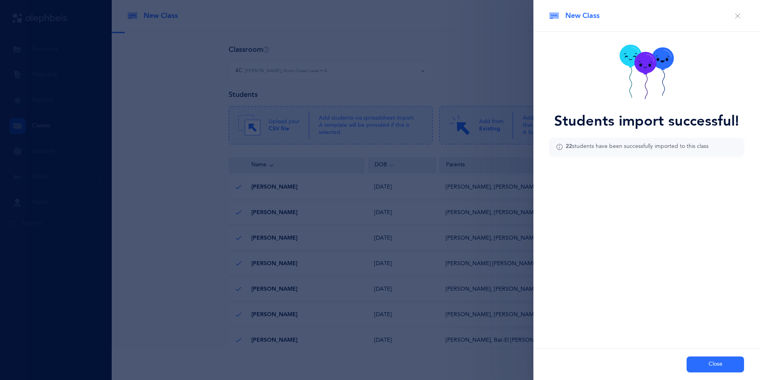
click at [696, 361] on button "Close" at bounding box center [715, 365] width 57 height 16
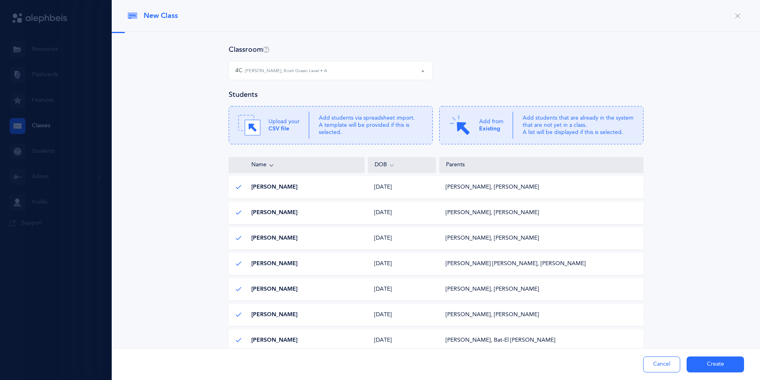
scroll to position [13, 0]
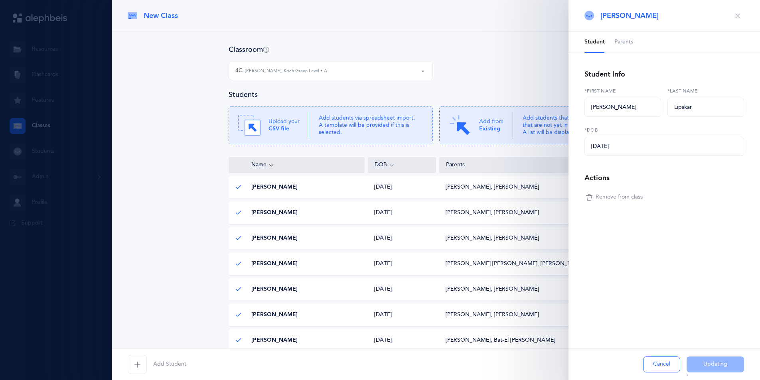
scroll to position [0, 0]
click at [661, 365] on button "Cancel" at bounding box center [661, 365] width 37 height 16
click at [671, 366] on button "Cancel" at bounding box center [661, 365] width 37 height 16
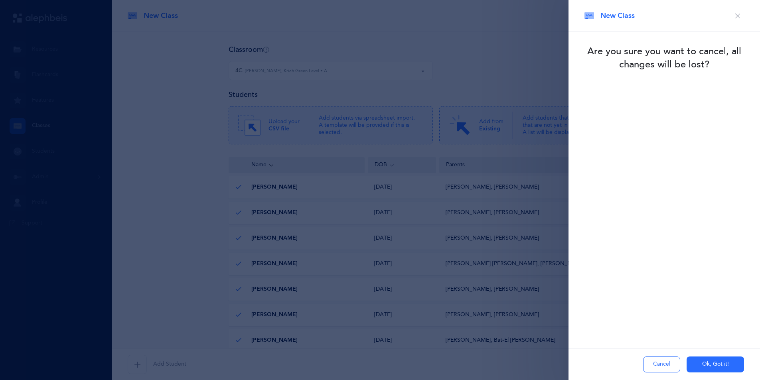
click at [666, 369] on button "Cancel" at bounding box center [661, 365] width 37 height 16
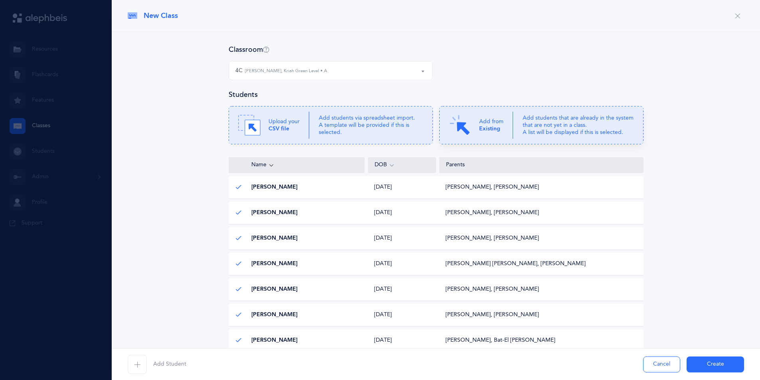
click at [495, 121] on p "Add from Existing" at bounding box center [491, 125] width 24 height 14
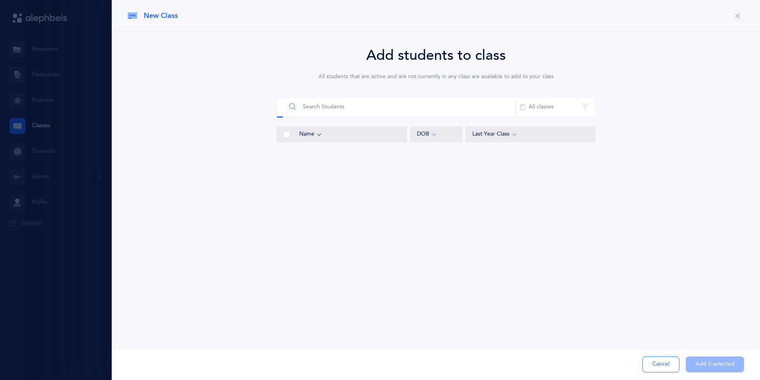
click at [449, 109] on input "text" at bounding box center [401, 106] width 230 height 19
type input "s"
type input "kadima"
click at [286, 155] on span at bounding box center [286, 157] width 6 height 6
click at [0, 0] on input "checkbox" at bounding box center [0, 0] width 0 height 0
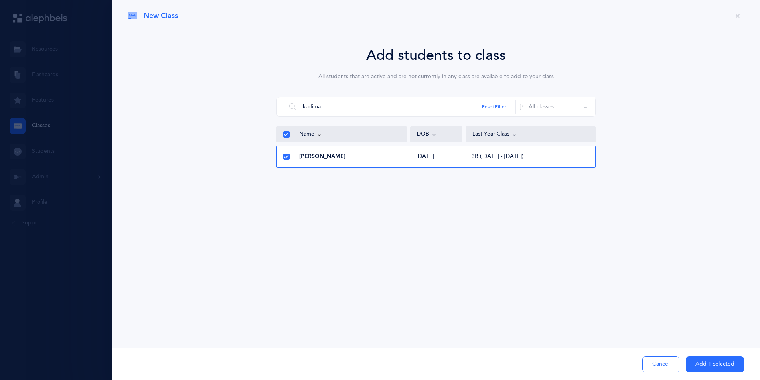
click at [702, 368] on button "Add 1 selected" at bounding box center [715, 365] width 58 height 16
click at [0, 0] on button "Create" at bounding box center [0, 0] width 0 height 0
click at [0, 0] on div "Add Student Cancel Create" at bounding box center [0, 0] width 0 height 0
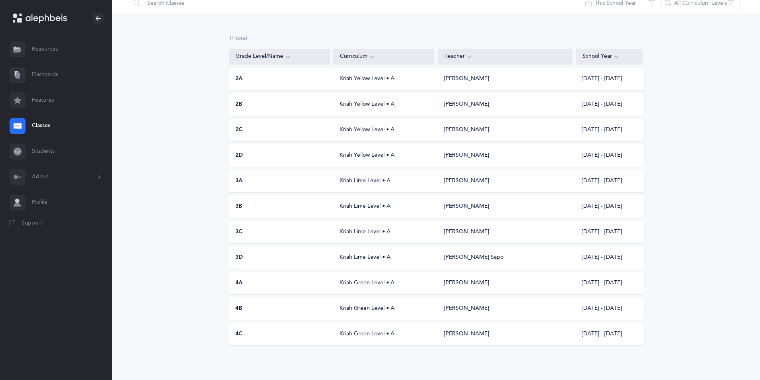
scroll to position [39, 0]
click at [416, 333] on div "Kriah Green Level • A" at bounding box center [383, 334] width 101 height 8
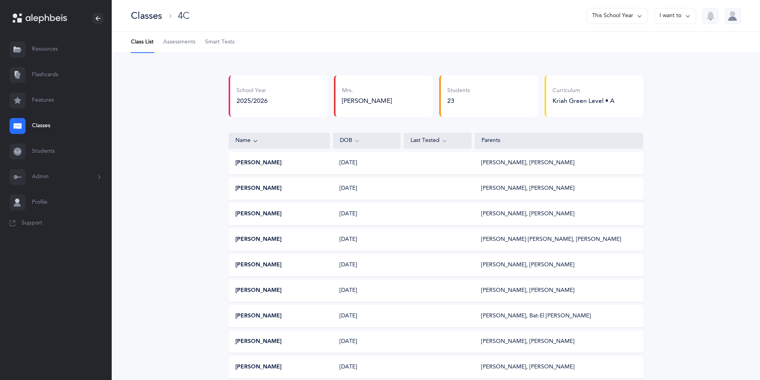
click at [153, 20] on div "Classes" at bounding box center [146, 15] width 31 height 13
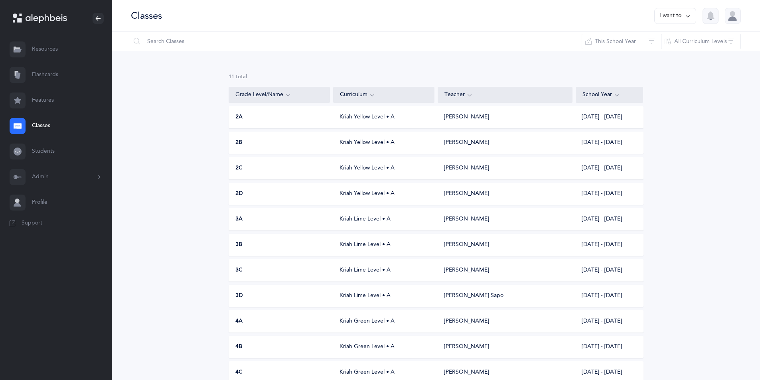
click at [672, 20] on button "I want to" at bounding box center [675, 16] width 42 height 16
click at [666, 53] on button "Add new" at bounding box center [667, 55] width 44 height 14
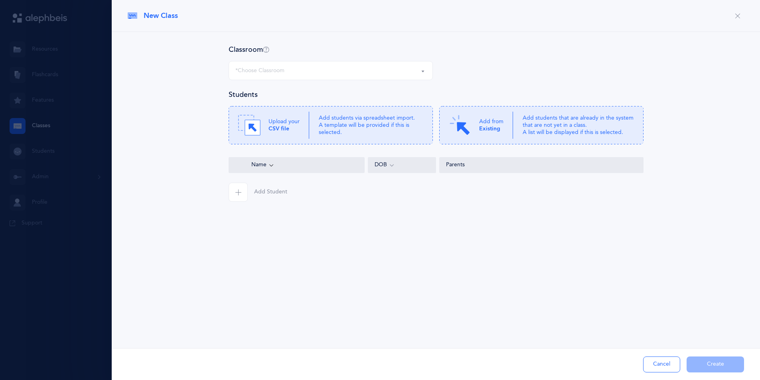
click at [405, 75] on div "*Choose Classroom" at bounding box center [330, 71] width 191 height 14
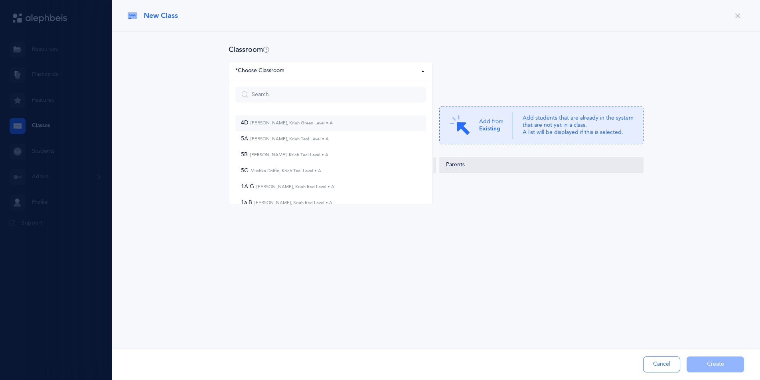
click at [330, 125] on small "[PERSON_NAME], Kriah Green Level • A" at bounding box center [290, 123] width 85 height 5
select select "1308"
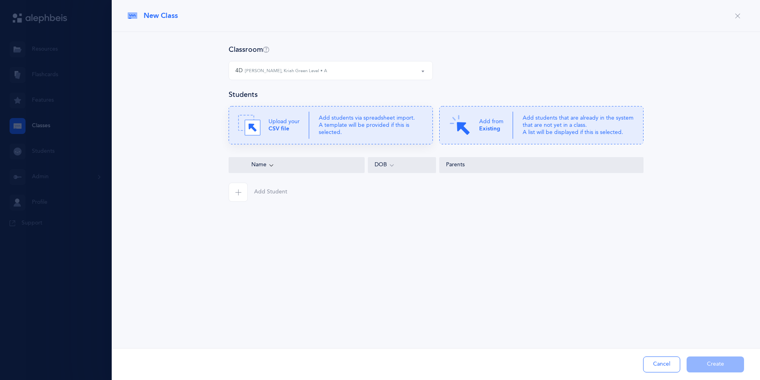
click at [306, 127] on div "Upload your CSV file" at bounding box center [273, 125] width 71 height 22
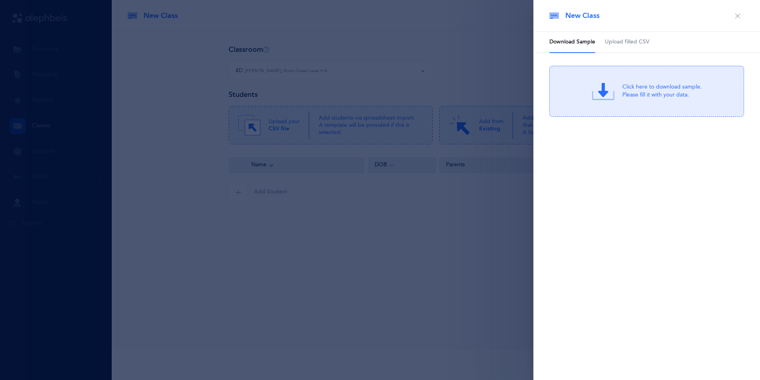
click at [624, 41] on span "Upload filled CSV" at bounding box center [627, 42] width 45 height 8
click at [623, 93] on div "Drag & drop to upload or Click Here to choose a file" at bounding box center [647, 91] width 107 height 22
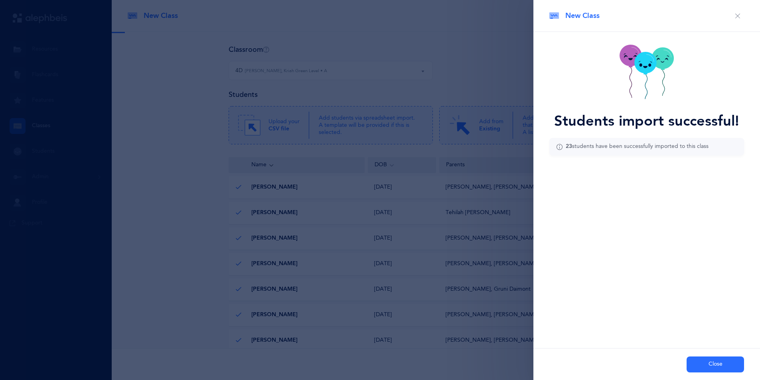
click at [709, 364] on button "Close" at bounding box center [715, 365] width 57 height 16
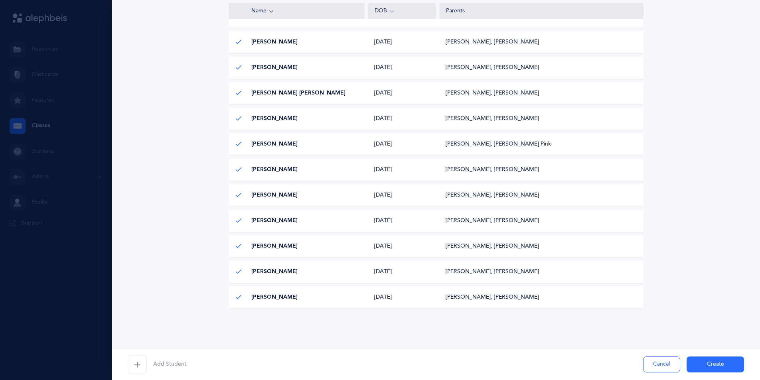
scroll to position [454, 0]
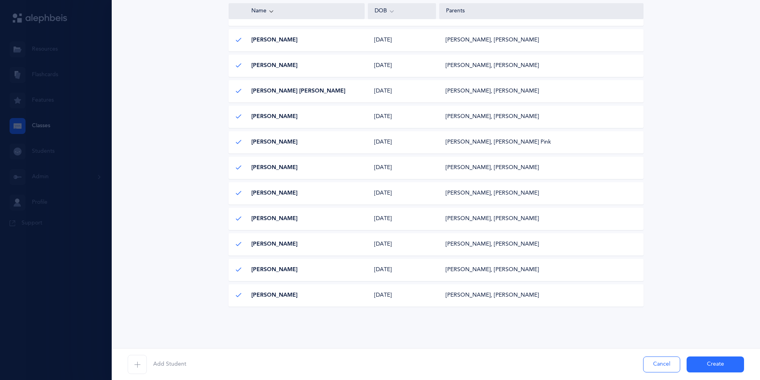
click at [694, 361] on button "Create" at bounding box center [715, 365] width 57 height 16
click at [707, 362] on div "Add Student Cancel Create" at bounding box center [436, 364] width 648 height 32
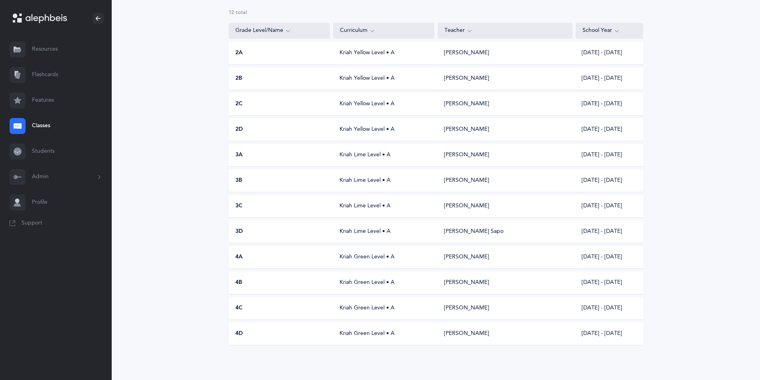
scroll to position [0, 0]
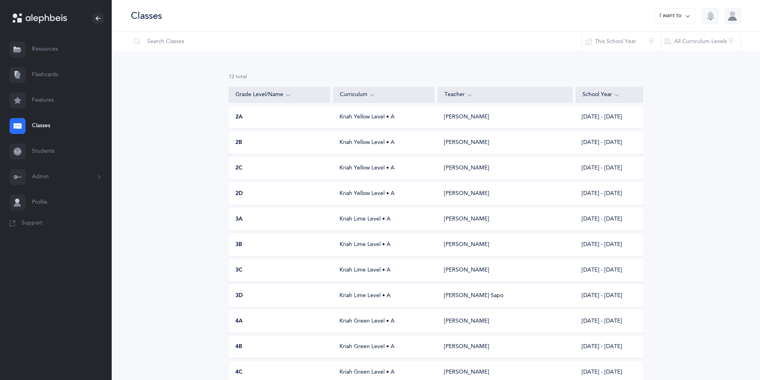
click at [669, 12] on button "I want to" at bounding box center [675, 16] width 42 height 16
click at [664, 57] on button "Add new" at bounding box center [667, 55] width 44 height 14
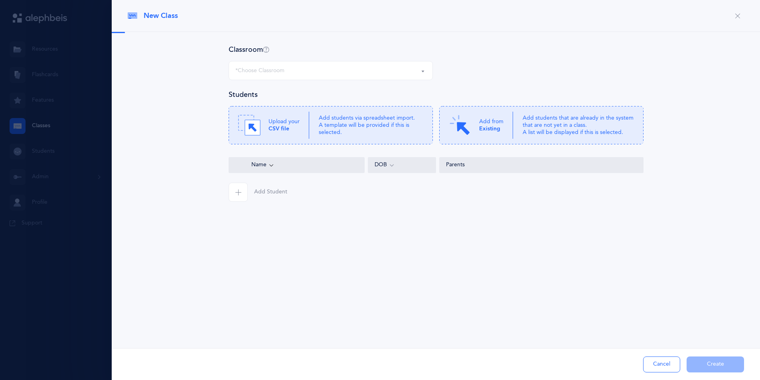
click at [374, 73] on div "*Choose Classroom" at bounding box center [330, 71] width 191 height 14
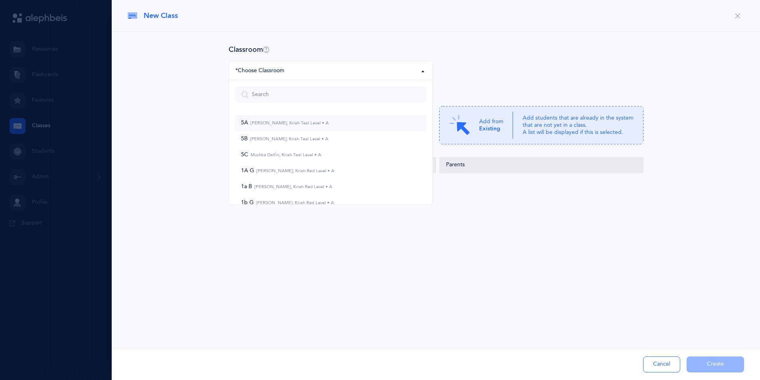
click at [285, 124] on small "[PERSON_NAME], Kriah Teal Level • A" at bounding box center [288, 123] width 81 height 5
select select "1112"
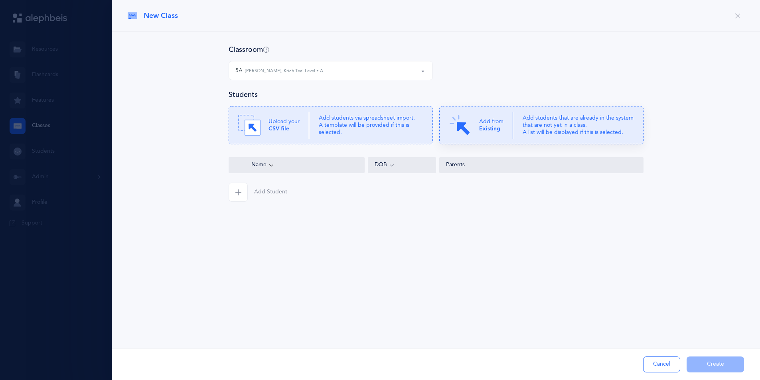
click at [485, 117] on div "Add from Existing" at bounding box center [481, 125] width 64 height 22
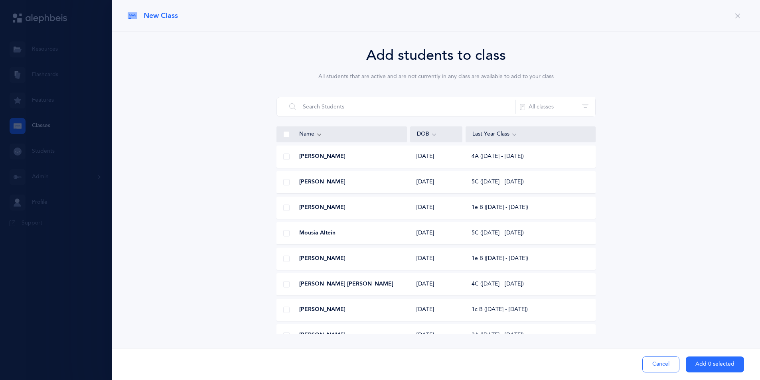
click at [735, 15] on icon "button" at bounding box center [738, 16] width 6 height 6
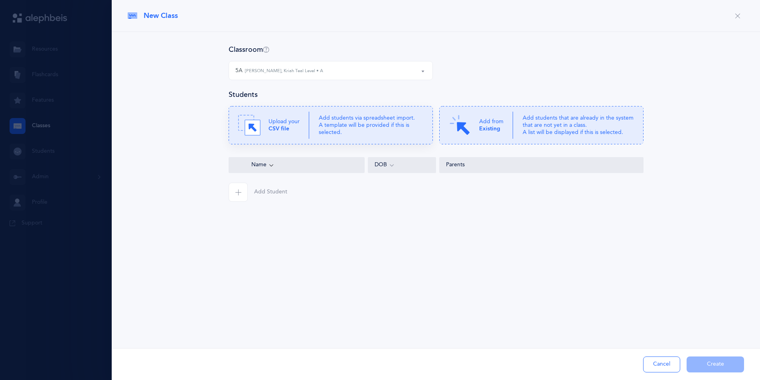
click at [413, 124] on p "Add students via spreadsheet import. A template will be provided if this is sel…" at bounding box center [371, 126] width 105 height 22
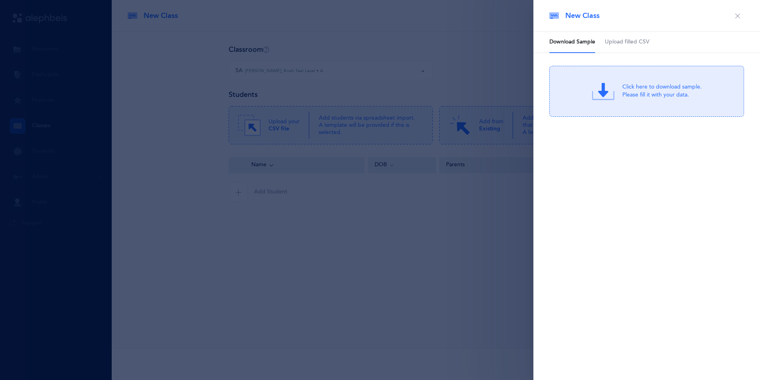
click at [638, 34] on link "Upload filled CSV" at bounding box center [627, 42] width 45 height 21
click at [638, 91] on div "Drag & drop to upload or Click Here to choose a file" at bounding box center [662, 91] width 76 height 20
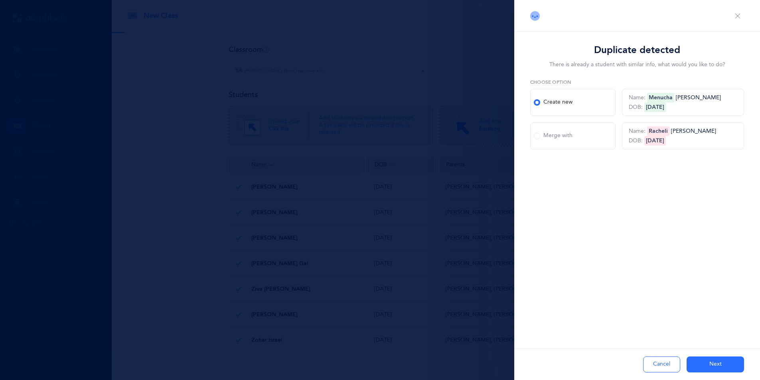
click at [540, 134] on span at bounding box center [537, 136] width 6 height 6
click at [0, 0] on input "Merge with" at bounding box center [0, 0] width 0 height 0
click at [708, 360] on button "Next" at bounding box center [715, 365] width 57 height 16
click at [548, 137] on div "Merge with" at bounding box center [553, 136] width 39 height 8
click at [0, 0] on input "Merge with" at bounding box center [0, 0] width 0 height 0
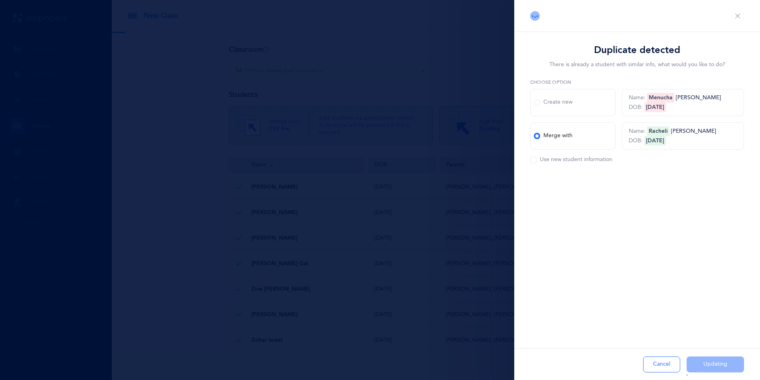
click at [701, 364] on button "Close" at bounding box center [715, 365] width 57 height 16
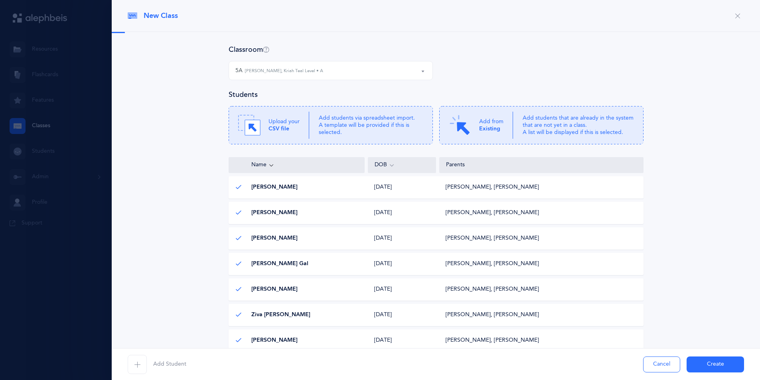
click at [699, 362] on button "Create" at bounding box center [715, 365] width 57 height 16
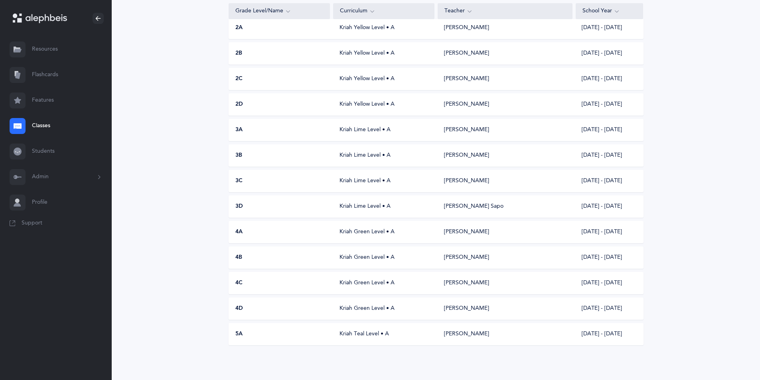
scroll to position [90, 0]
click at [255, 332] on div "5A" at bounding box center [279, 334] width 101 height 8
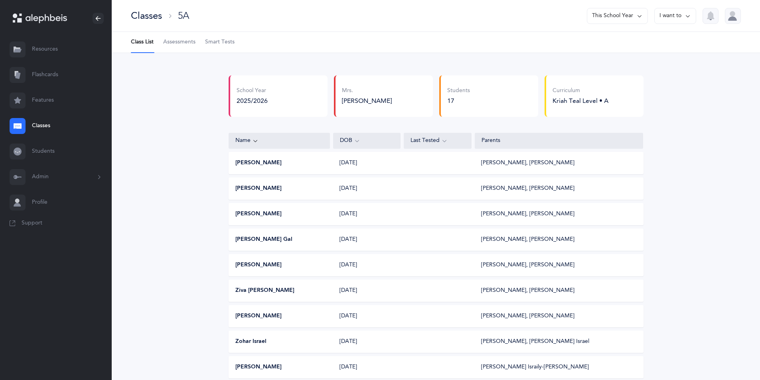
click at [683, 17] on button "I want to" at bounding box center [675, 16] width 42 height 16
click at [661, 43] on button "Edit class" at bounding box center [660, 41] width 57 height 14
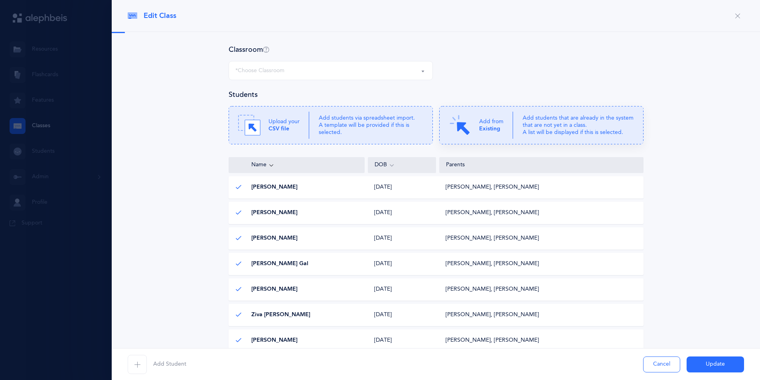
select select "1112"
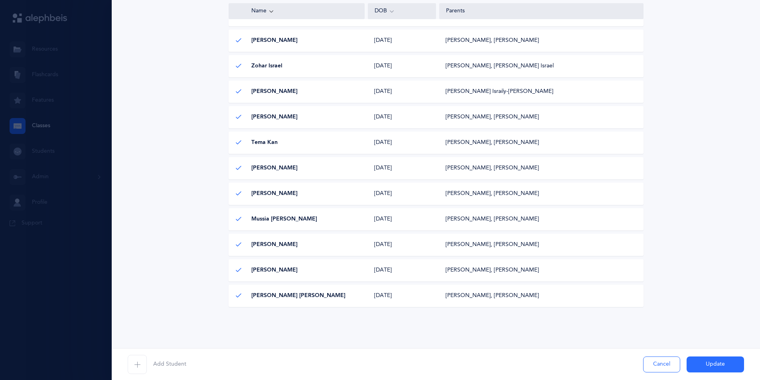
scroll to position [300, 0]
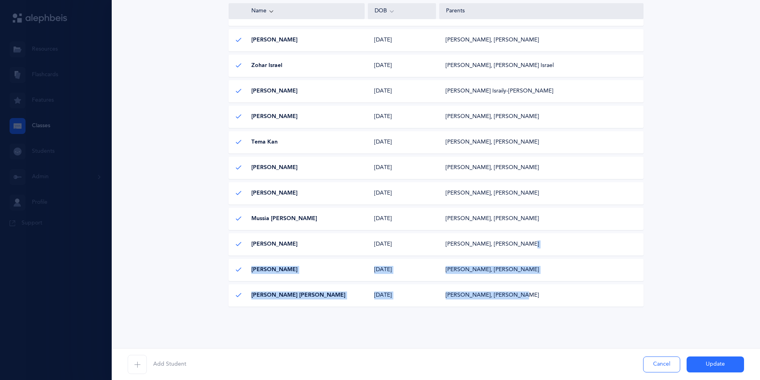
drag, startPoint x: 648, startPoint y: 308, endPoint x: 652, endPoint y: 239, distance: 69.2
click at [652, 239] on div "Classroom 5A 5B 5C 1A G 1a B 1b G 1B Boys 1C G 1c B 1d B 1d G 1e B 5A [PERSON_N…" at bounding box center [436, 39] width 617 height 591
click at [654, 239] on div "Classroom 5A 5B 5C 1A G 1a B 1b G 1B Boys 1C G 1c B 1d B 1d G 1e B 5A [PERSON_N…" at bounding box center [436, 39] width 617 height 591
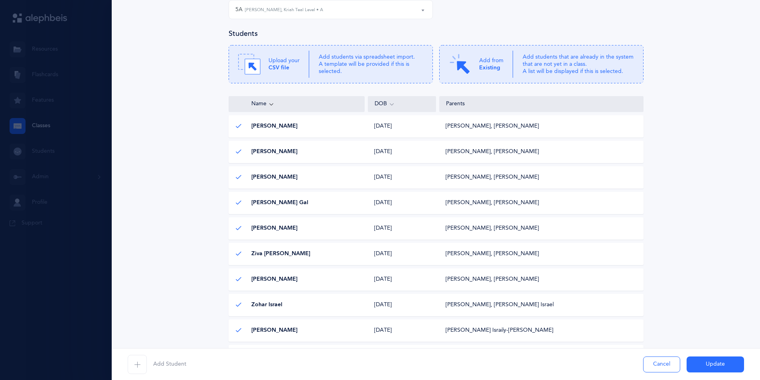
scroll to position [0, 0]
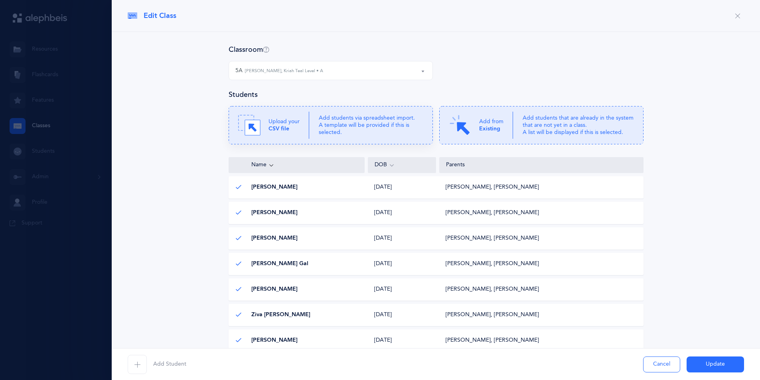
click at [397, 134] on p "Add students via spreadsheet import. A template will be provided if this is sel…" at bounding box center [371, 126] width 105 height 22
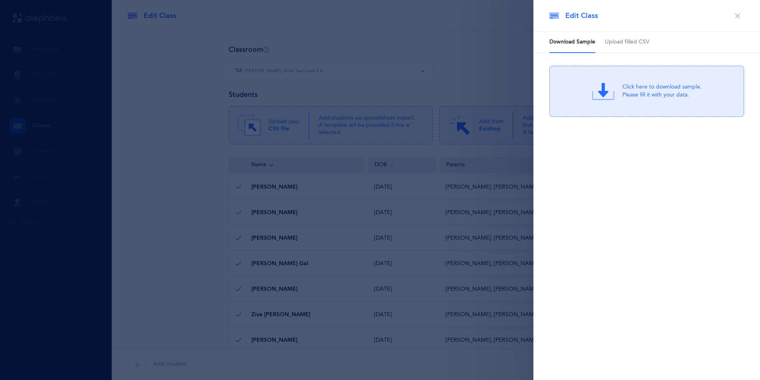
click at [631, 39] on span "Upload filled CSV" at bounding box center [627, 42] width 45 height 8
click at [616, 88] on div "Drag & drop to upload or Click Here to choose a file" at bounding box center [647, 91] width 107 height 22
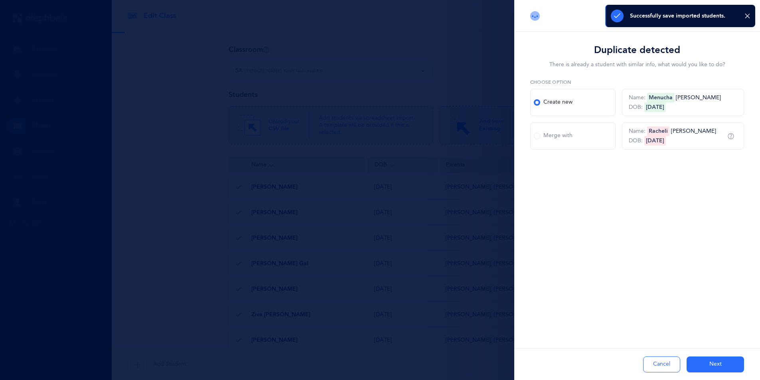
click at [538, 136] on span at bounding box center [537, 136] width 6 height 6
click at [0, 0] on input "Merge with" at bounding box center [0, 0] width 0 height 0
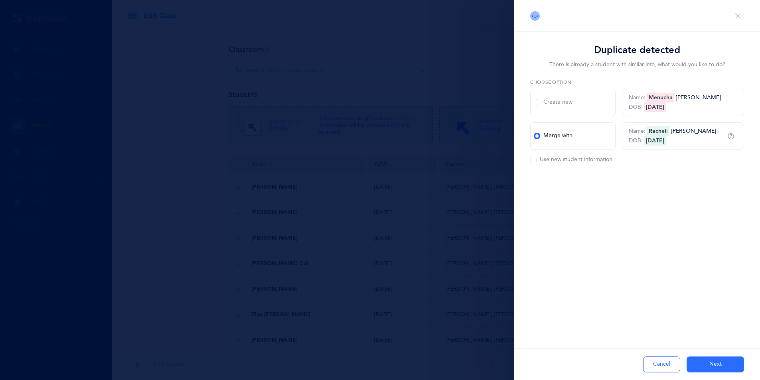
click at [713, 366] on button "Next" at bounding box center [715, 365] width 57 height 16
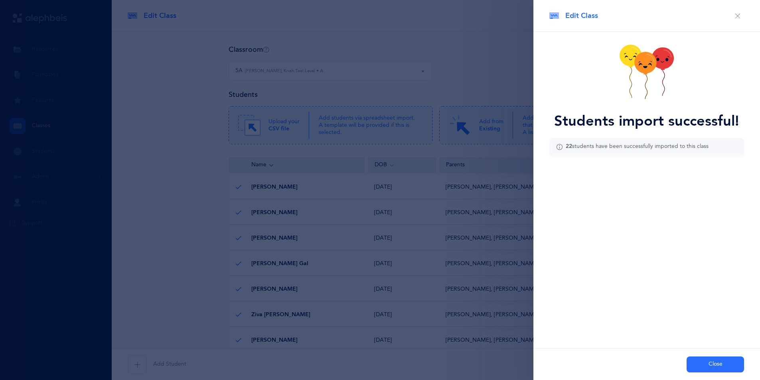
click at [697, 364] on button "Close" at bounding box center [715, 365] width 57 height 16
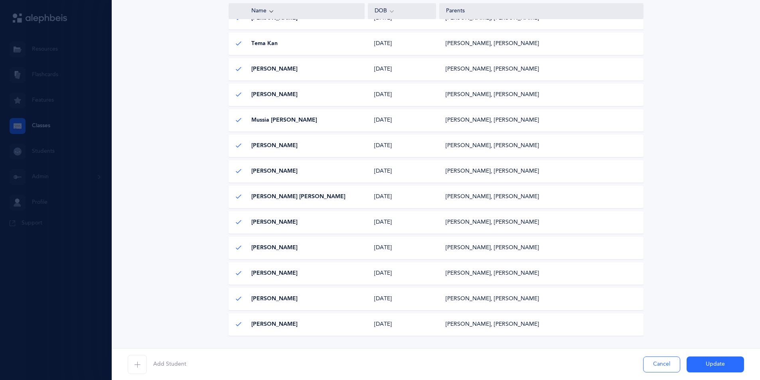
scroll to position [428, 0]
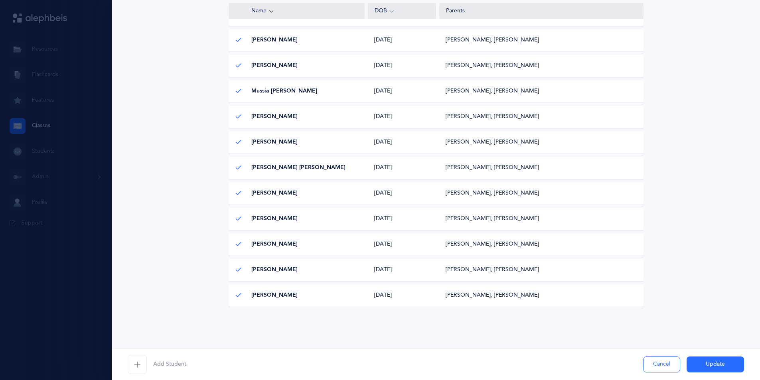
click at [703, 364] on button "Update" at bounding box center [715, 365] width 57 height 16
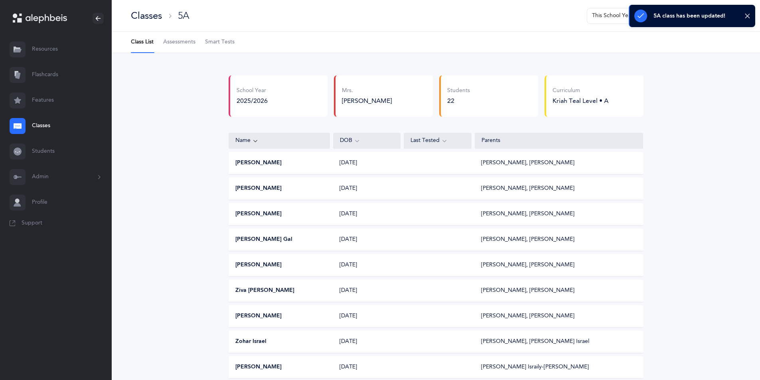
click at [154, 16] on div "Classes" at bounding box center [146, 15] width 31 height 13
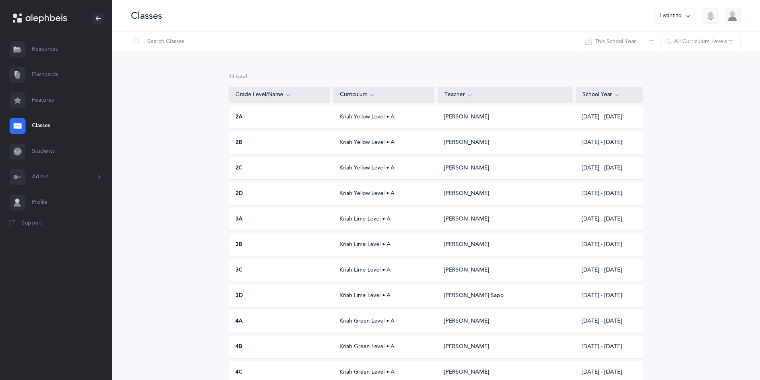
click at [661, 15] on button "I want to" at bounding box center [675, 16] width 42 height 16
click at [652, 56] on button "Add new" at bounding box center [667, 55] width 44 height 14
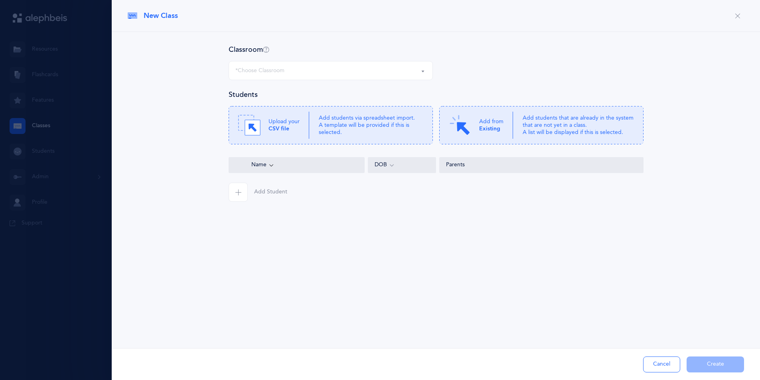
click at [341, 76] on div "*Choose Classroom" at bounding box center [330, 71] width 191 height 14
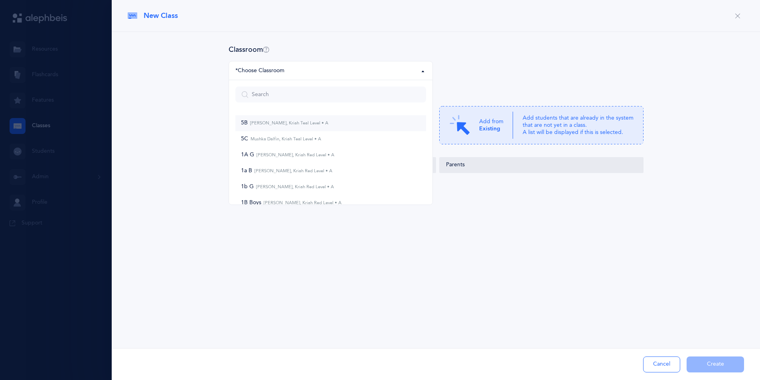
click at [315, 127] on link "5B [PERSON_NAME], Kriah Teal Level • A" at bounding box center [330, 123] width 191 height 16
select select "1113"
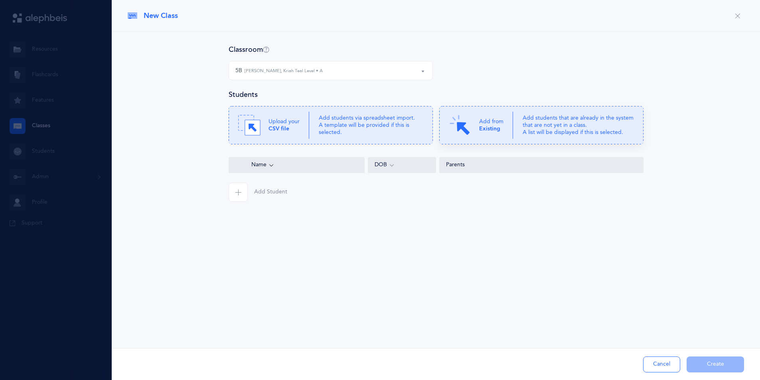
click at [499, 132] on p "Add from Existing" at bounding box center [491, 125] width 24 height 14
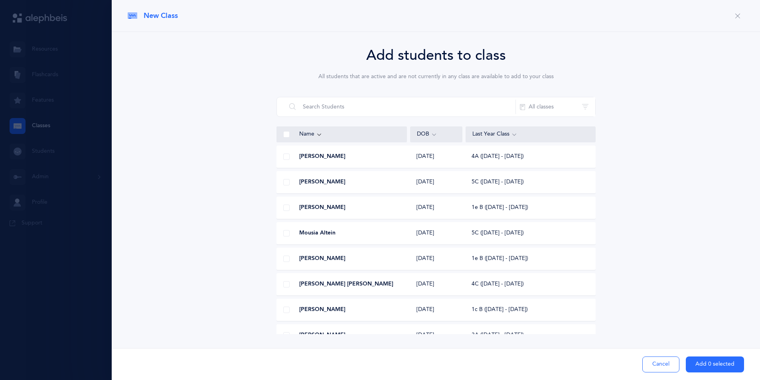
click at [737, 15] on icon "button" at bounding box center [738, 16] width 6 height 6
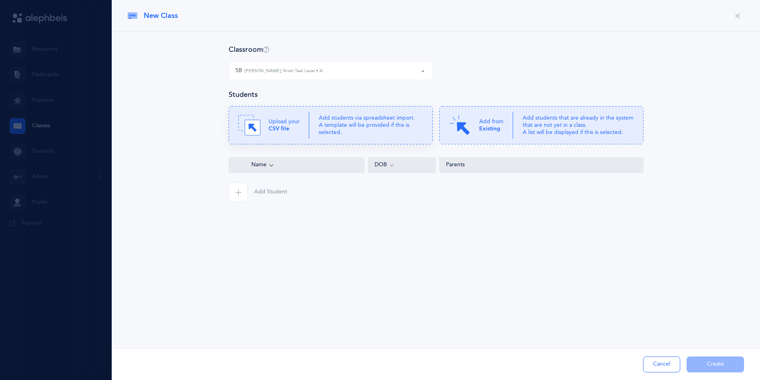
click at [308, 134] on div "Upload your CSV file" at bounding box center [273, 125] width 71 height 22
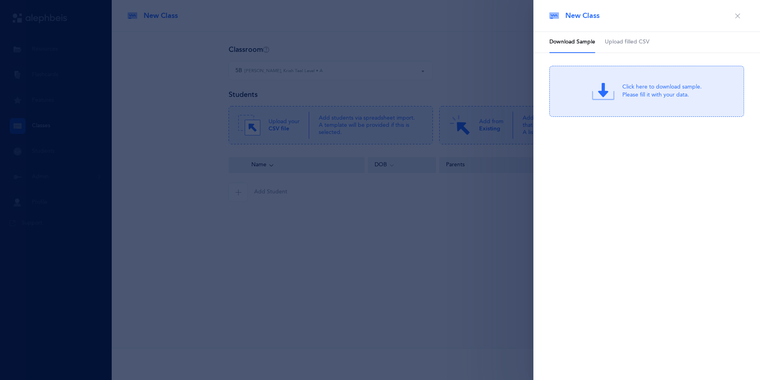
click at [628, 40] on span "Upload filled CSV" at bounding box center [627, 42] width 45 height 8
click at [616, 87] on div "Drag & drop to upload or Click Here to choose a file" at bounding box center [647, 91] width 107 height 22
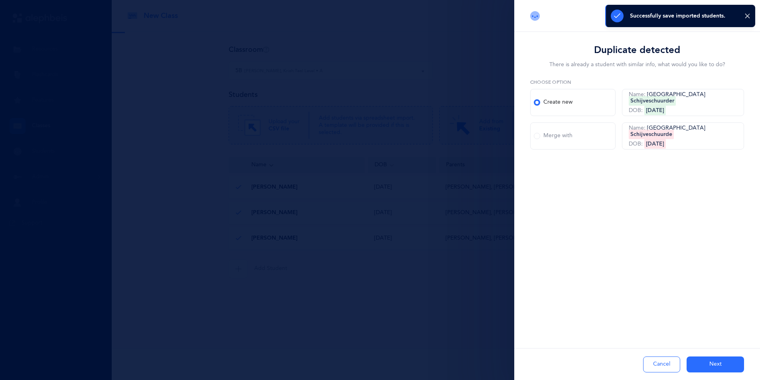
click at [541, 136] on div "Merge with" at bounding box center [553, 136] width 39 height 8
click at [0, 0] on input "Merge with" at bounding box center [0, 0] width 0 height 0
click at [702, 363] on button "Next" at bounding box center [715, 365] width 57 height 16
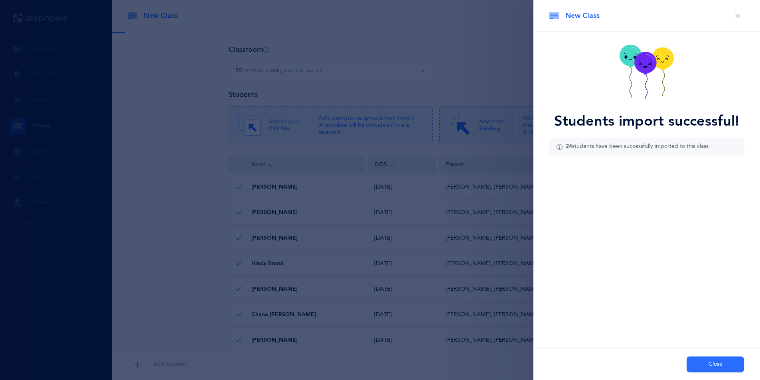
click at [708, 365] on button "Close" at bounding box center [715, 365] width 57 height 16
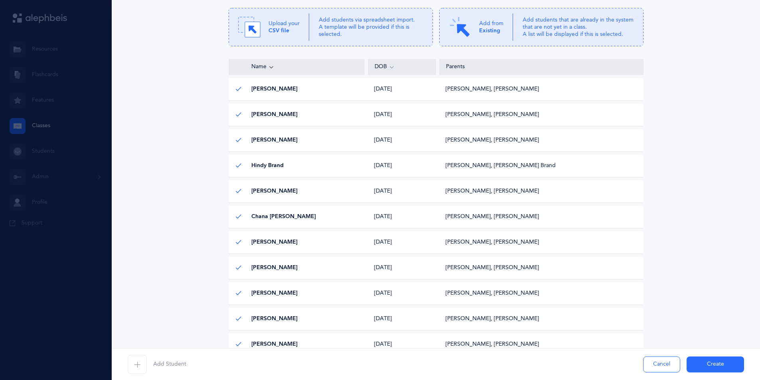
scroll to position [405, 0]
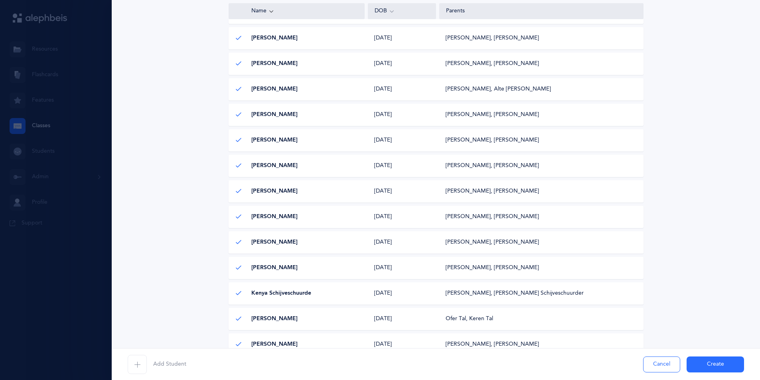
click at [701, 364] on button "Create" at bounding box center [715, 365] width 57 height 16
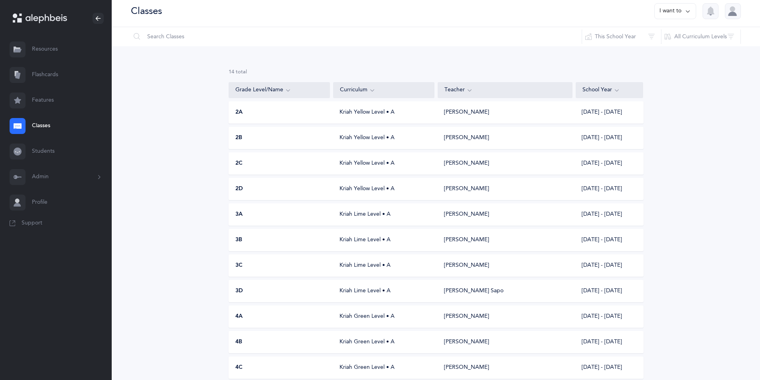
scroll to position [0, 0]
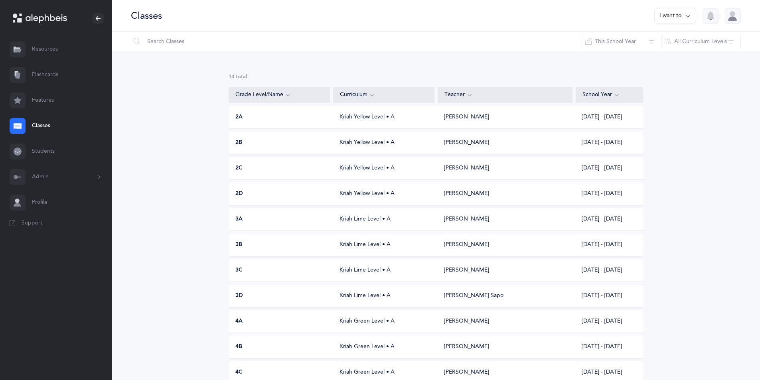
click at [664, 13] on button "I want to" at bounding box center [675, 16] width 42 height 16
click at [660, 53] on button "Add new" at bounding box center [667, 55] width 44 height 14
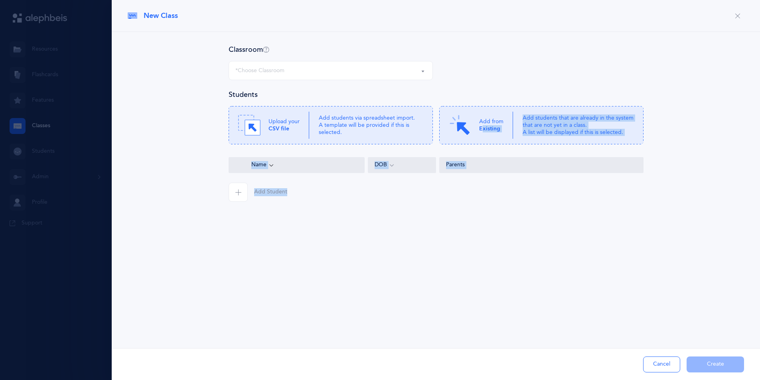
drag, startPoint x: 482, startPoint y: 130, endPoint x: 348, endPoint y: 174, distance: 141.0
click at [348, 174] on form "Classroom 5C 1A G 1a B 1b G 1B Boys 1C G 1c B 1d B 1d G 1e B *Choose Classroom …" at bounding box center [436, 123] width 415 height 157
click at [333, 71] on div "*Choose Classroom" at bounding box center [330, 71] width 191 height 14
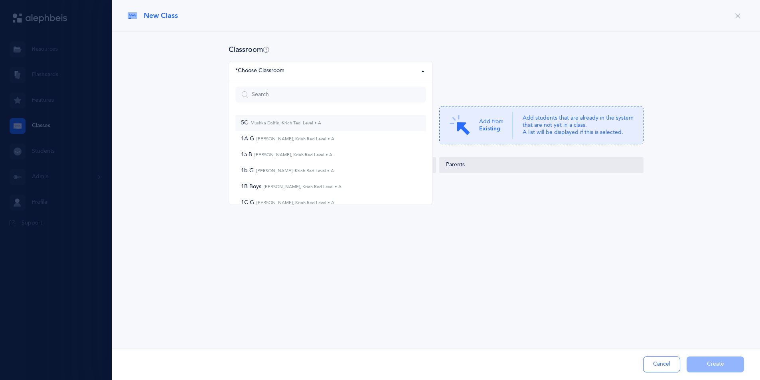
click at [299, 125] on small "Mushka Dalfin, Kriah Teal Level • A" at bounding box center [284, 123] width 73 height 5
select select "1114"
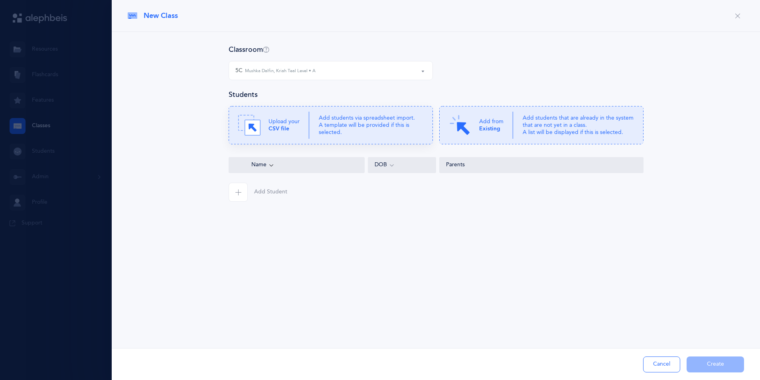
click at [295, 127] on p "Upload your CSV file" at bounding box center [284, 125] width 31 height 14
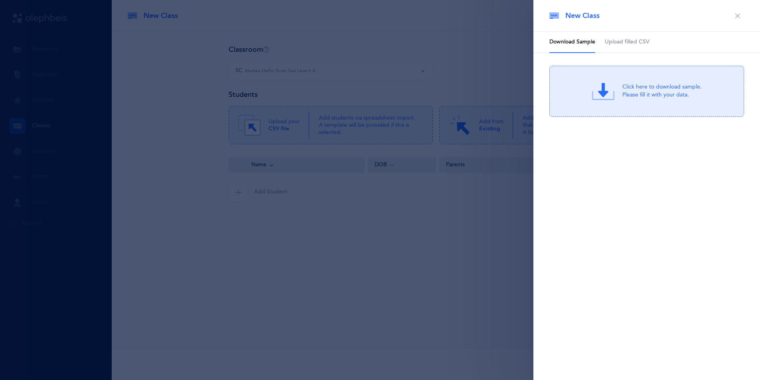
click at [637, 37] on link "Upload filled CSV" at bounding box center [627, 42] width 45 height 21
click at [622, 101] on div "Drag & drop to upload or Click Here to choose a file" at bounding box center [647, 91] width 107 height 22
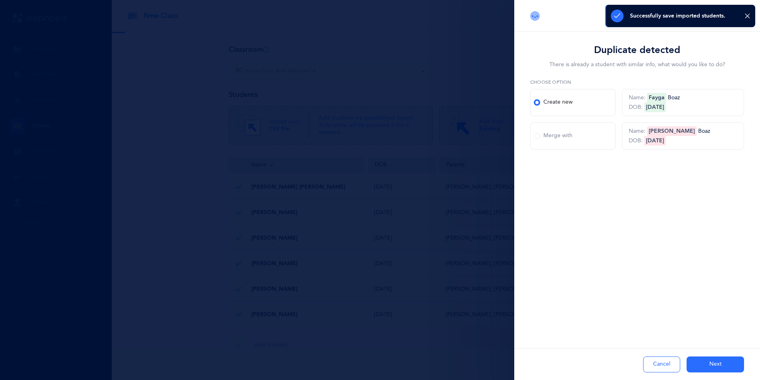
click at [539, 136] on span at bounding box center [537, 136] width 6 height 6
click at [0, 0] on input "Merge with" at bounding box center [0, 0] width 0 height 0
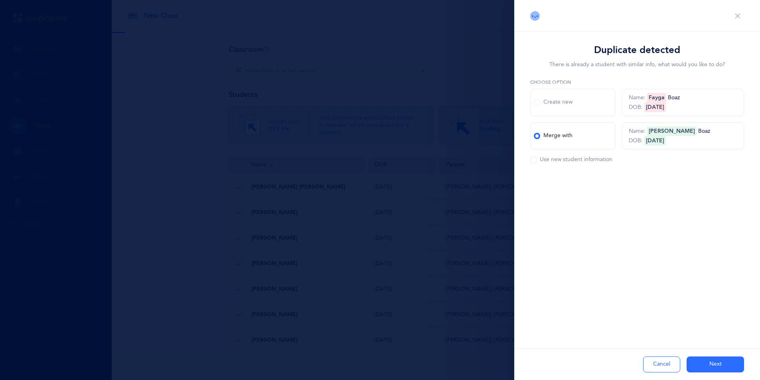
click at [707, 365] on button "Next" at bounding box center [715, 365] width 57 height 16
click at [537, 135] on span at bounding box center [537, 136] width 6 height 6
click at [0, 0] on input "Merge with" at bounding box center [0, 0] width 0 height 0
click at [712, 363] on button "Next" at bounding box center [715, 365] width 57 height 16
click at [717, 368] on button "Next" at bounding box center [715, 365] width 57 height 16
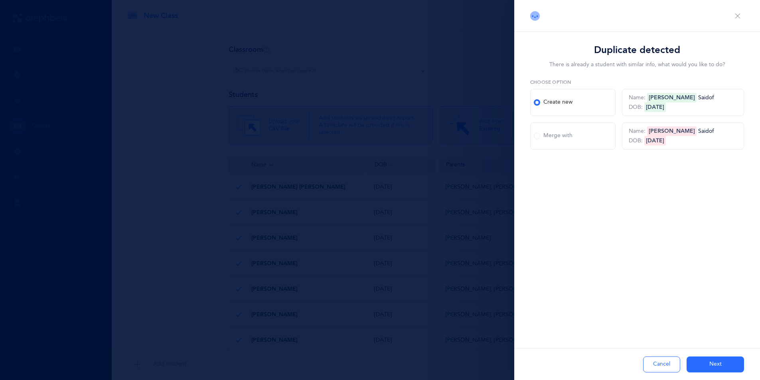
click at [542, 134] on div "Merge with" at bounding box center [553, 136] width 39 height 8
click at [0, 0] on input "Merge with" at bounding box center [0, 0] width 0 height 0
click at [707, 363] on button "Next" at bounding box center [715, 365] width 57 height 16
click at [561, 141] on label "Merge with" at bounding box center [572, 136] width 85 height 27
click at [0, 0] on input "Merge with" at bounding box center [0, 0] width 0 height 0
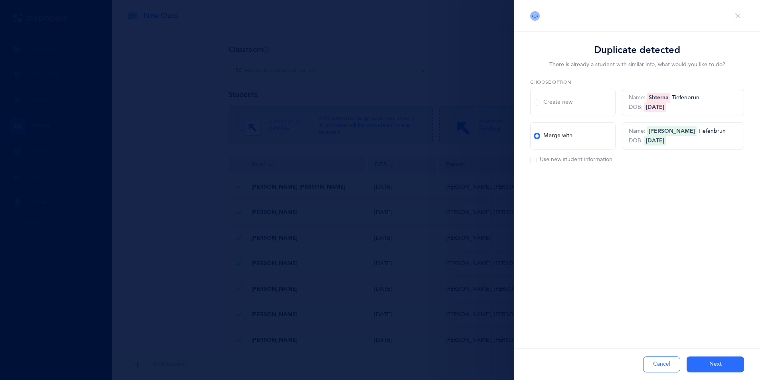
click at [707, 368] on button "Next" at bounding box center [715, 365] width 57 height 16
click at [544, 140] on label "Merge with" at bounding box center [572, 136] width 85 height 27
click at [0, 0] on input "Merge with" at bounding box center [0, 0] width 0 height 0
click at [712, 364] on button "Next" at bounding box center [715, 365] width 57 height 16
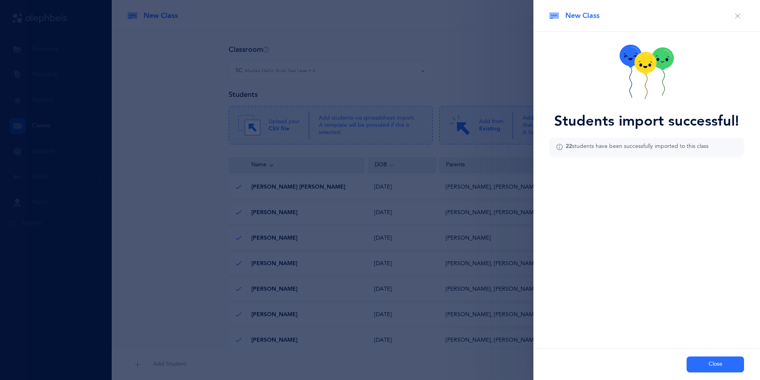
click at [704, 369] on button "Close" at bounding box center [715, 365] width 57 height 16
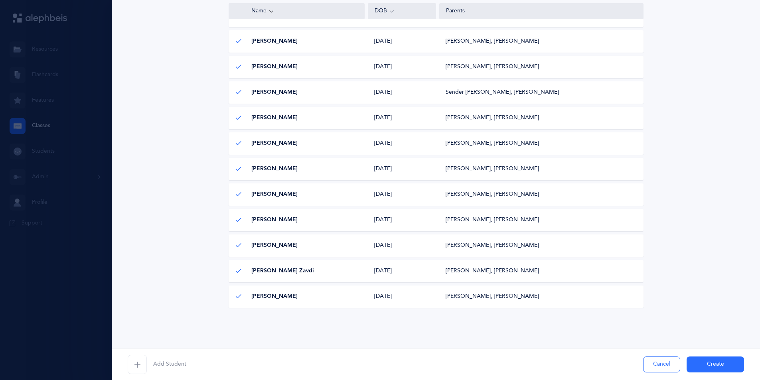
scroll to position [428, 0]
click at [697, 364] on button "Create" at bounding box center [715, 365] width 57 height 16
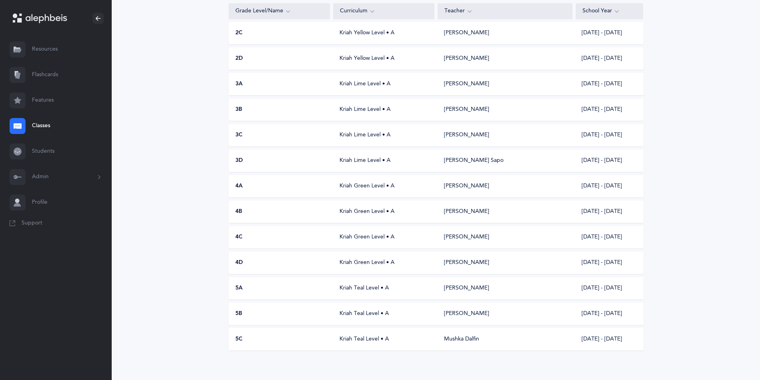
scroll to position [141, 0]
